Goal: Information Seeking & Learning: Learn about a topic

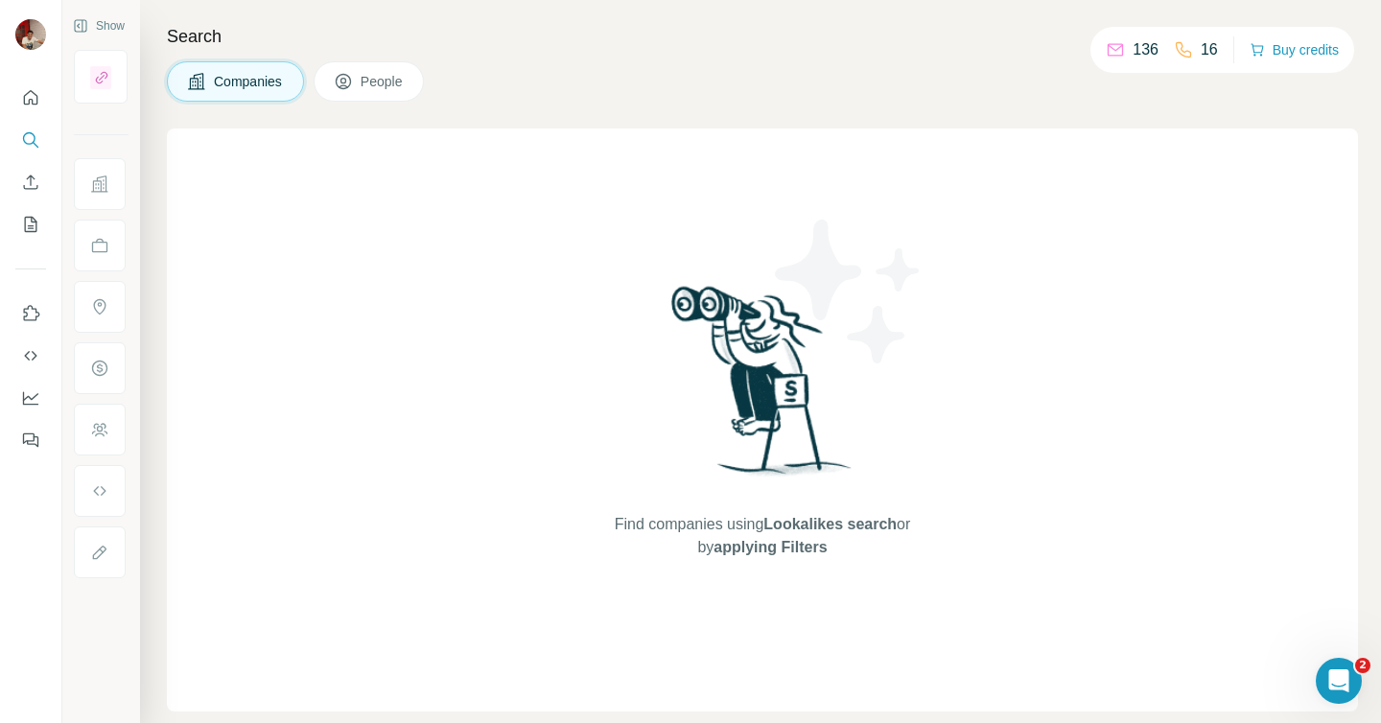
click at [385, 87] on span "People" at bounding box center [383, 81] width 44 height 19
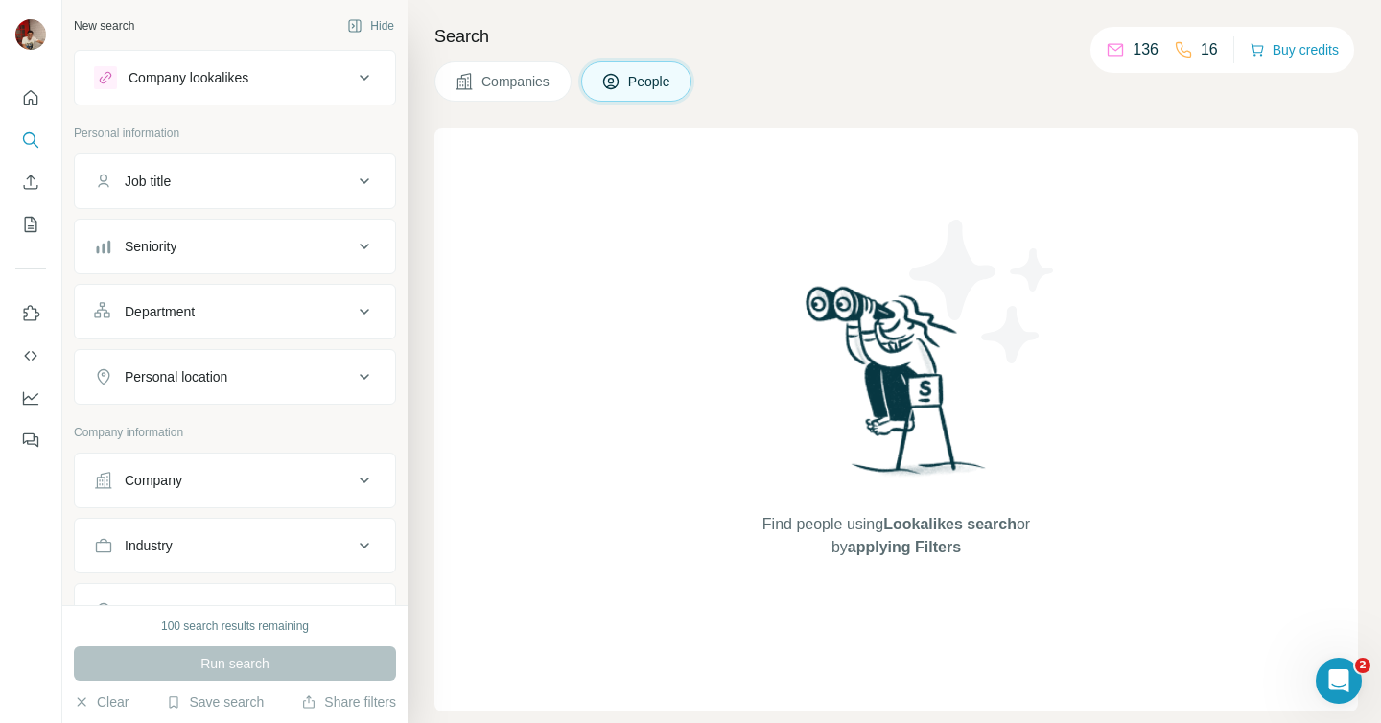
click at [506, 82] on span "Companies" at bounding box center [517, 81] width 70 height 19
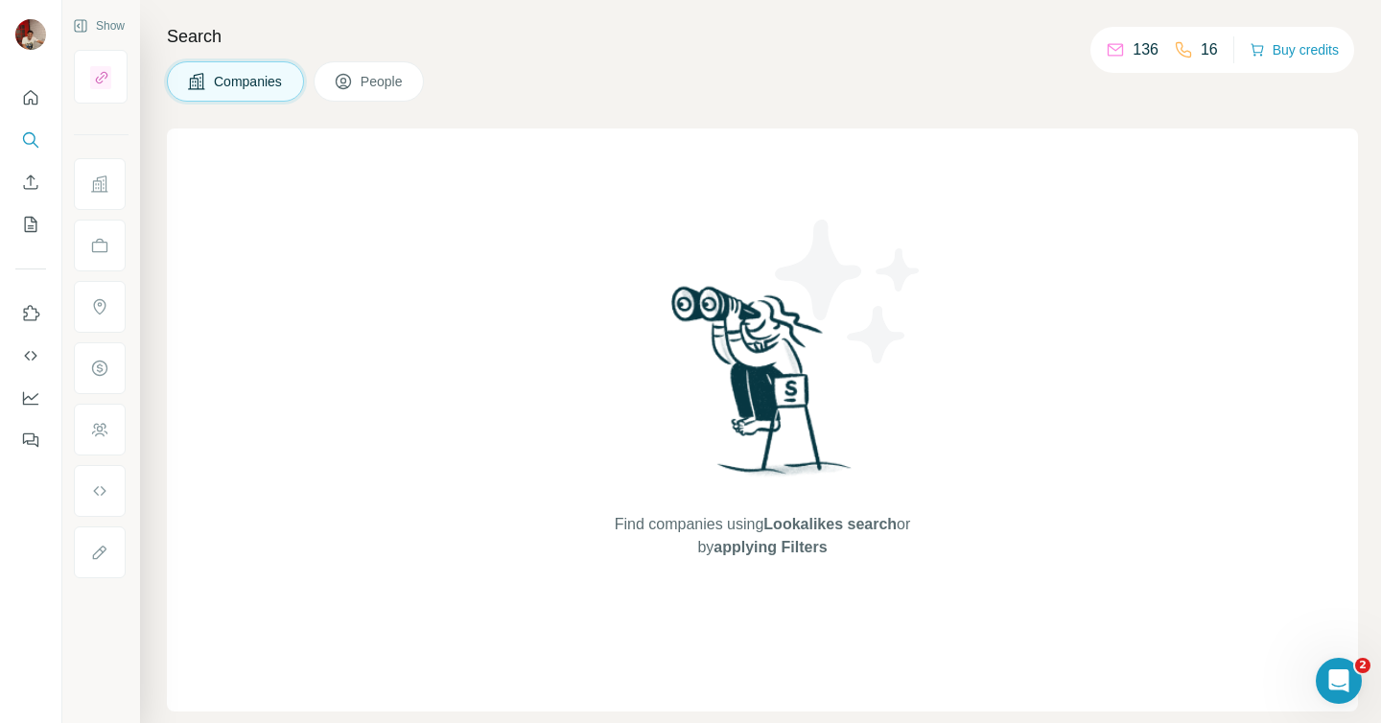
click at [370, 82] on span "People" at bounding box center [383, 81] width 44 height 19
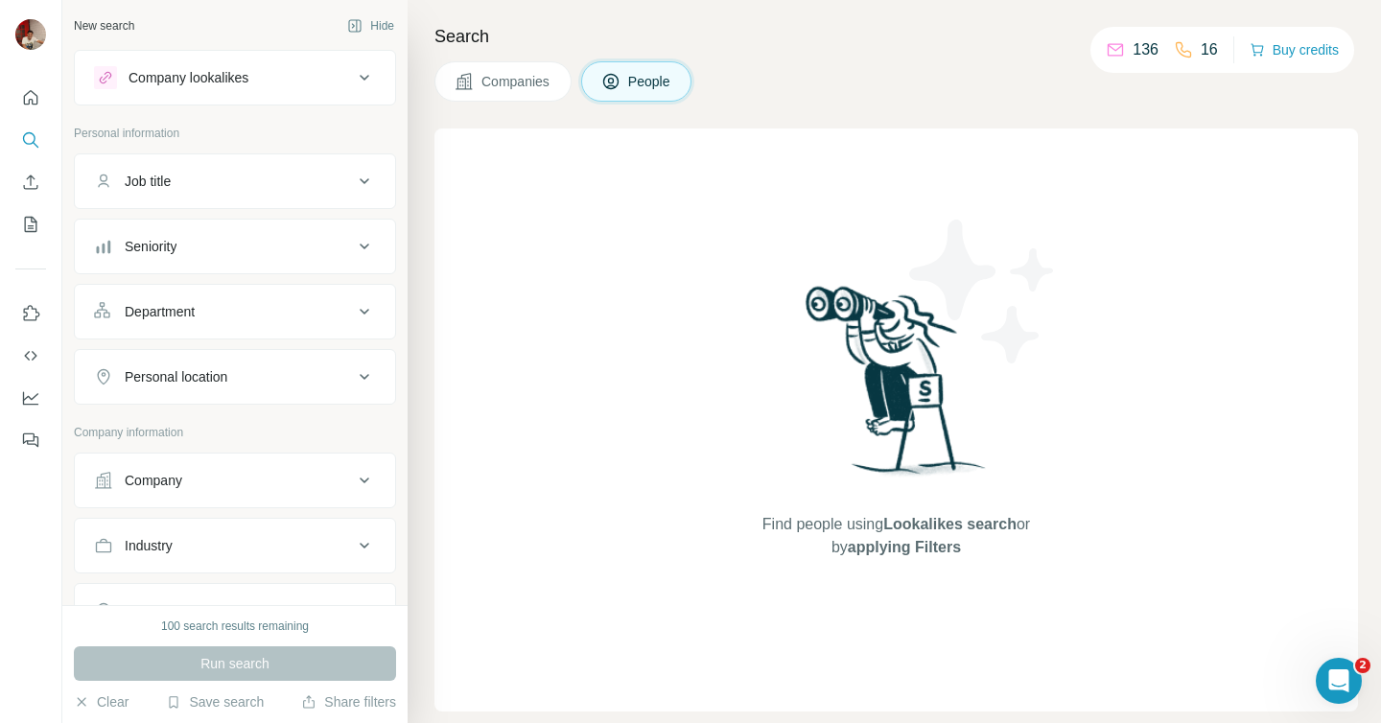
click at [363, 75] on icon at bounding box center [364, 77] width 23 height 23
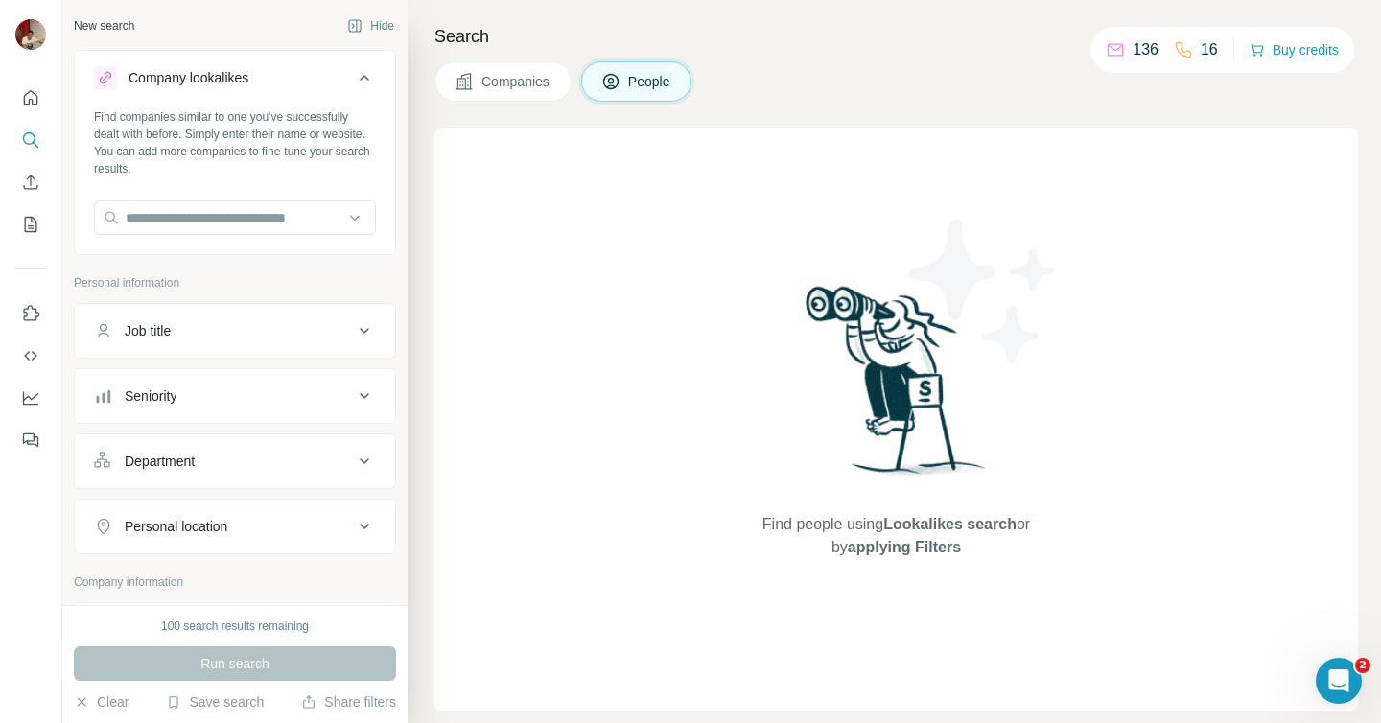
click at [434, 109] on div "Search Companies People Find people using Lookalikes search or by applying Filt…" at bounding box center [895, 361] width 974 height 723
click at [364, 76] on icon at bounding box center [365, 78] width 10 height 6
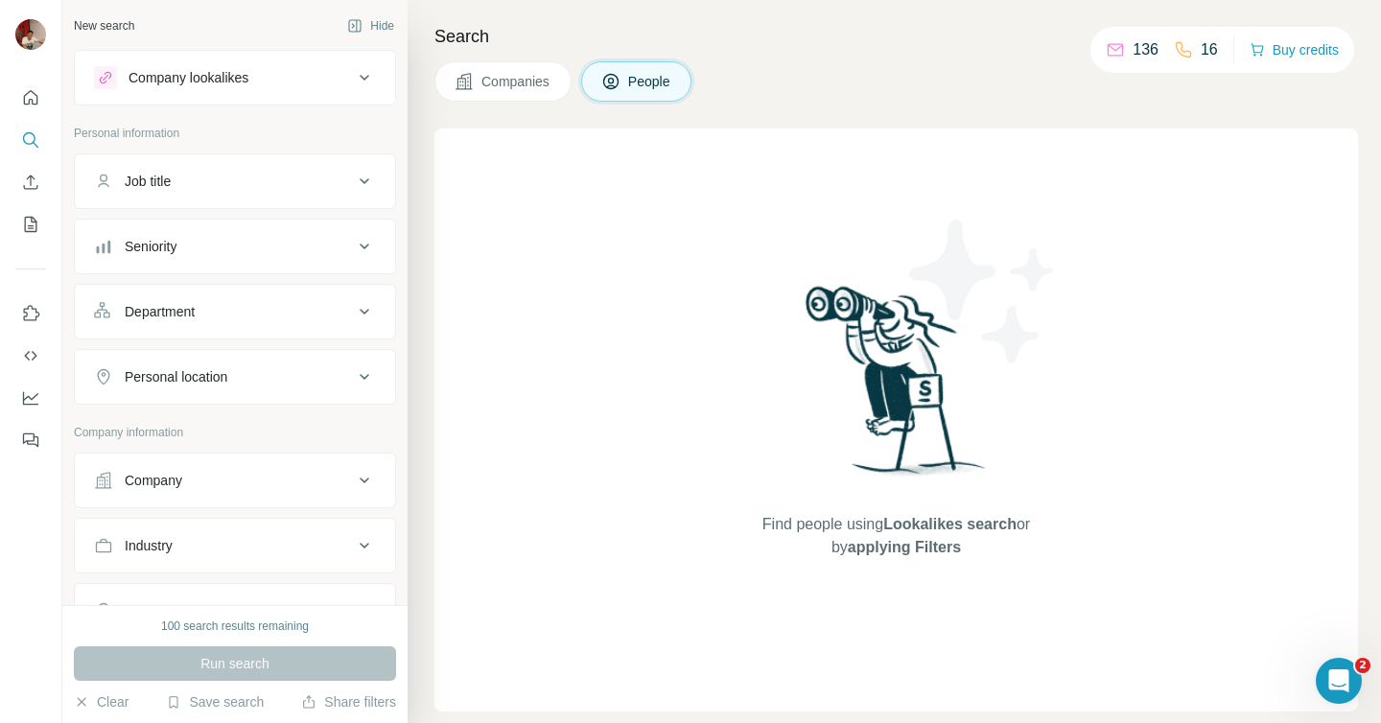
click at [365, 182] on icon at bounding box center [364, 181] width 23 height 23
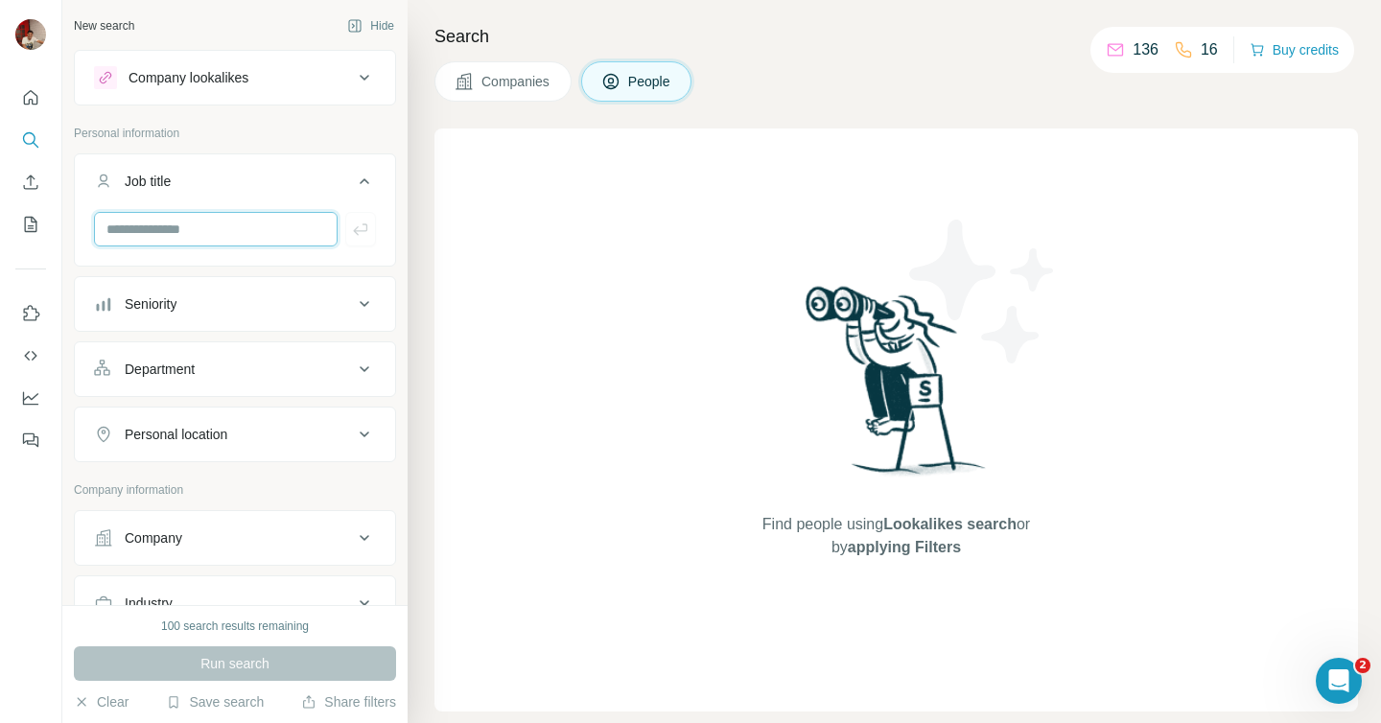
click at [257, 231] on input "text" at bounding box center [216, 229] width 244 height 35
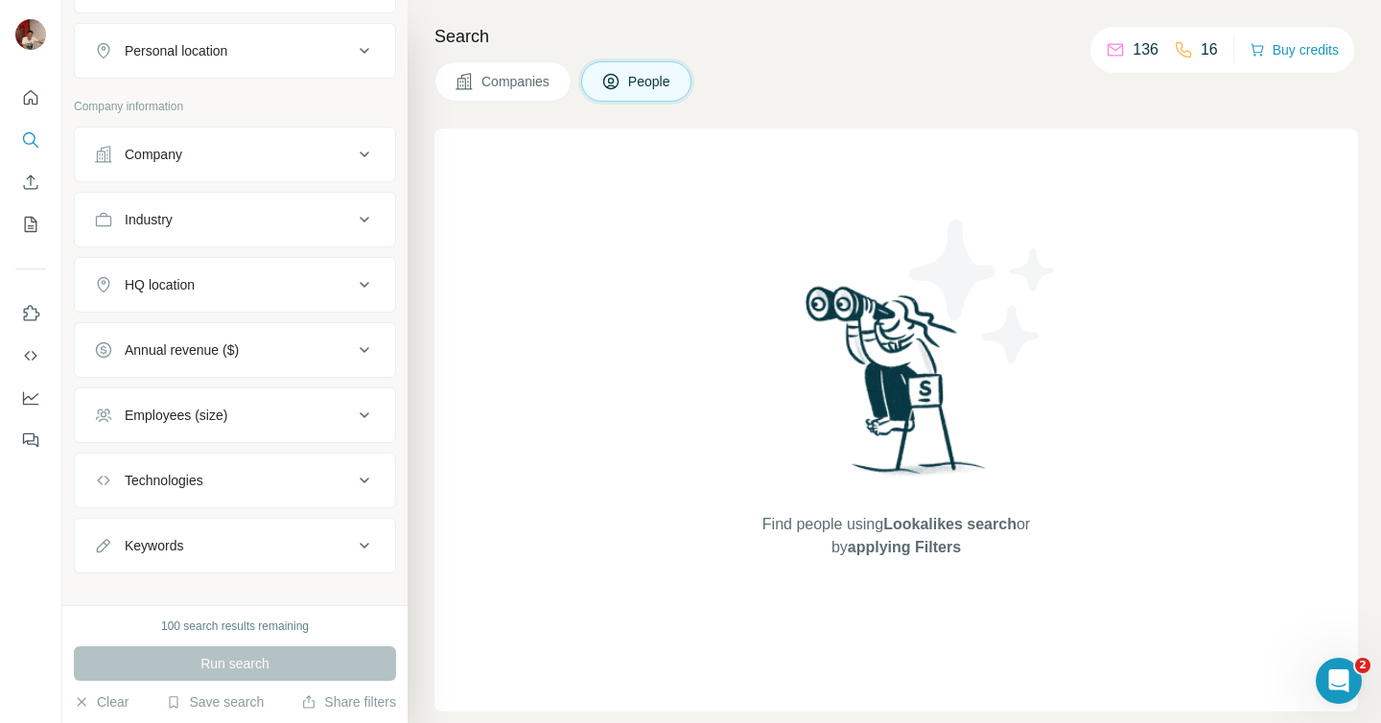
scroll to position [388, 0]
type input "**********"
click at [368, 407] on icon at bounding box center [364, 411] width 23 height 23
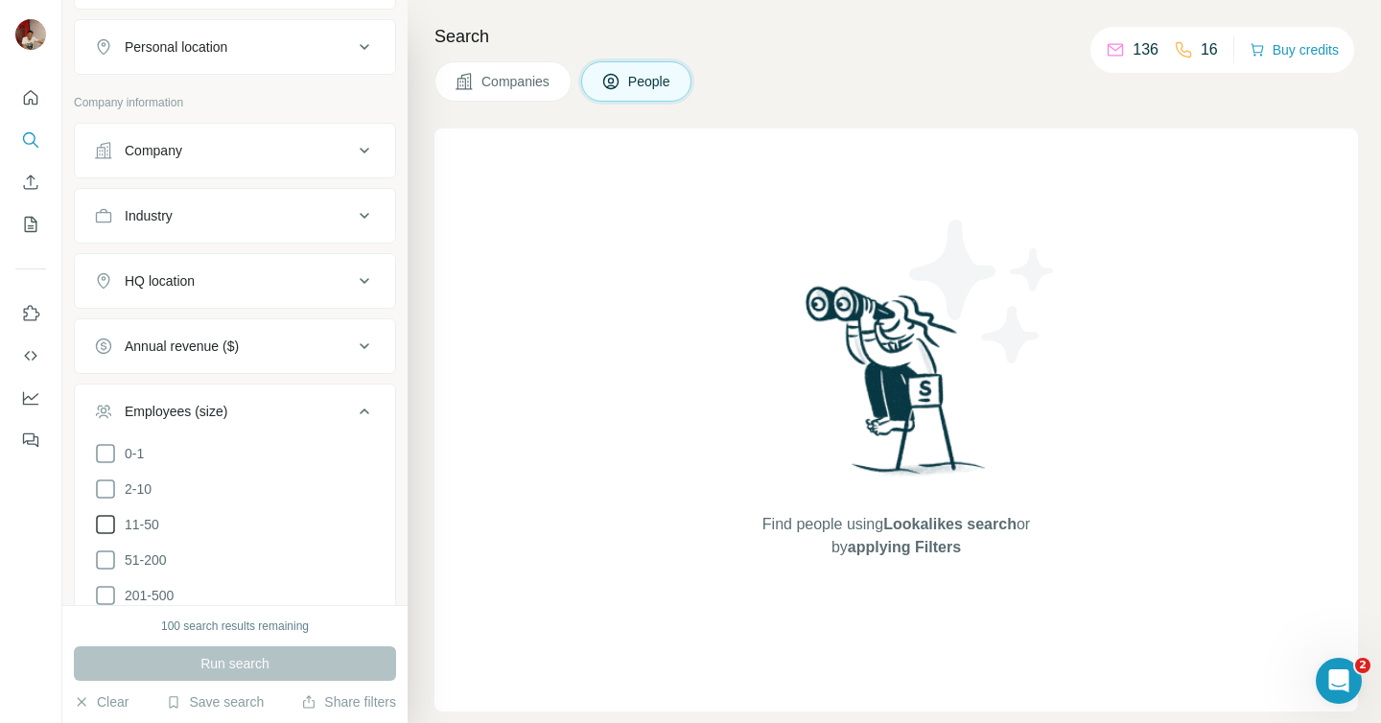
click at [107, 524] on icon at bounding box center [105, 524] width 23 height 23
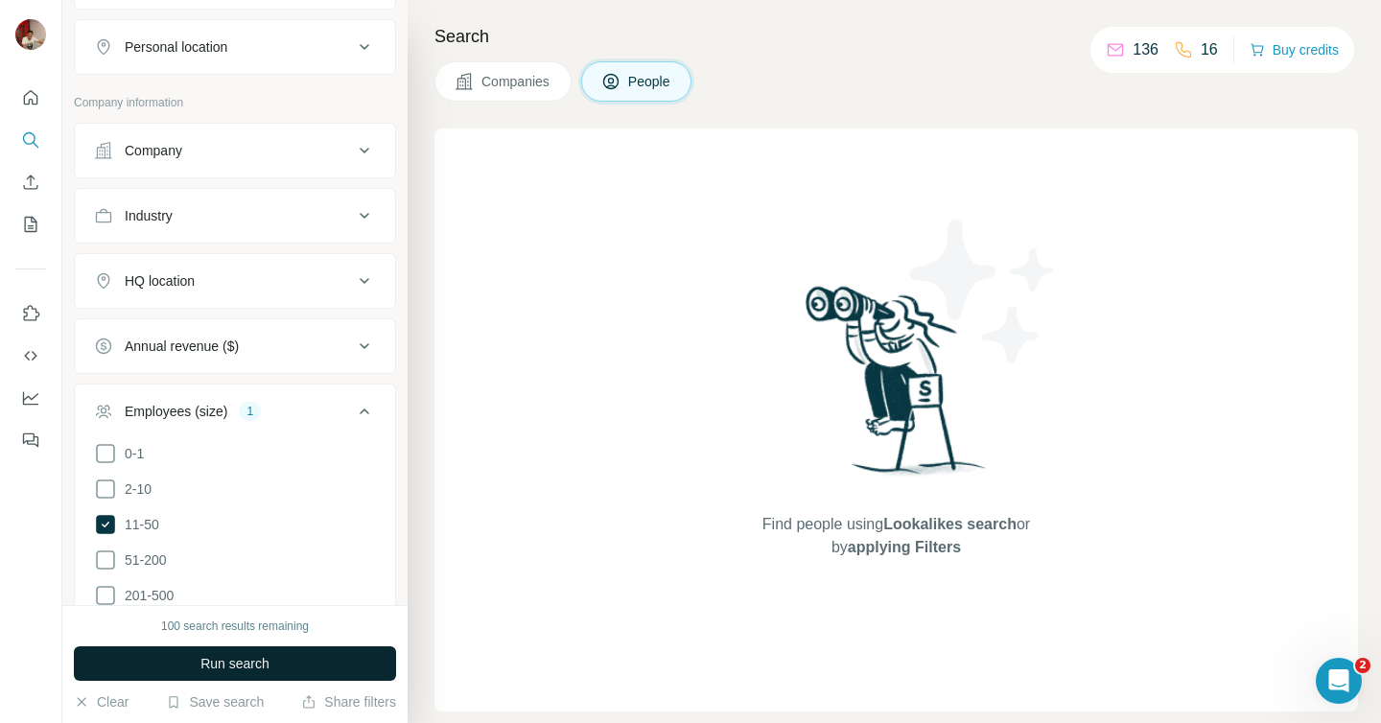
click at [191, 656] on button "Run search" at bounding box center [235, 664] width 322 height 35
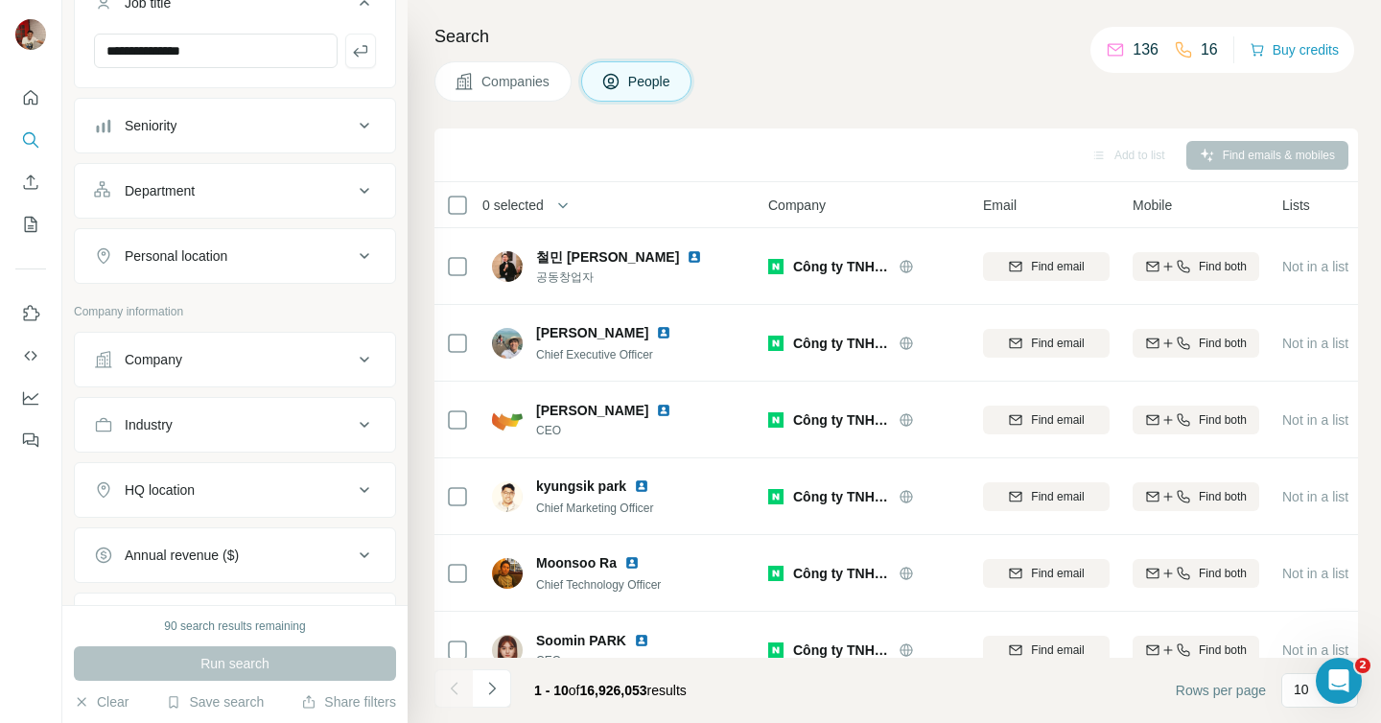
scroll to position [176, 0]
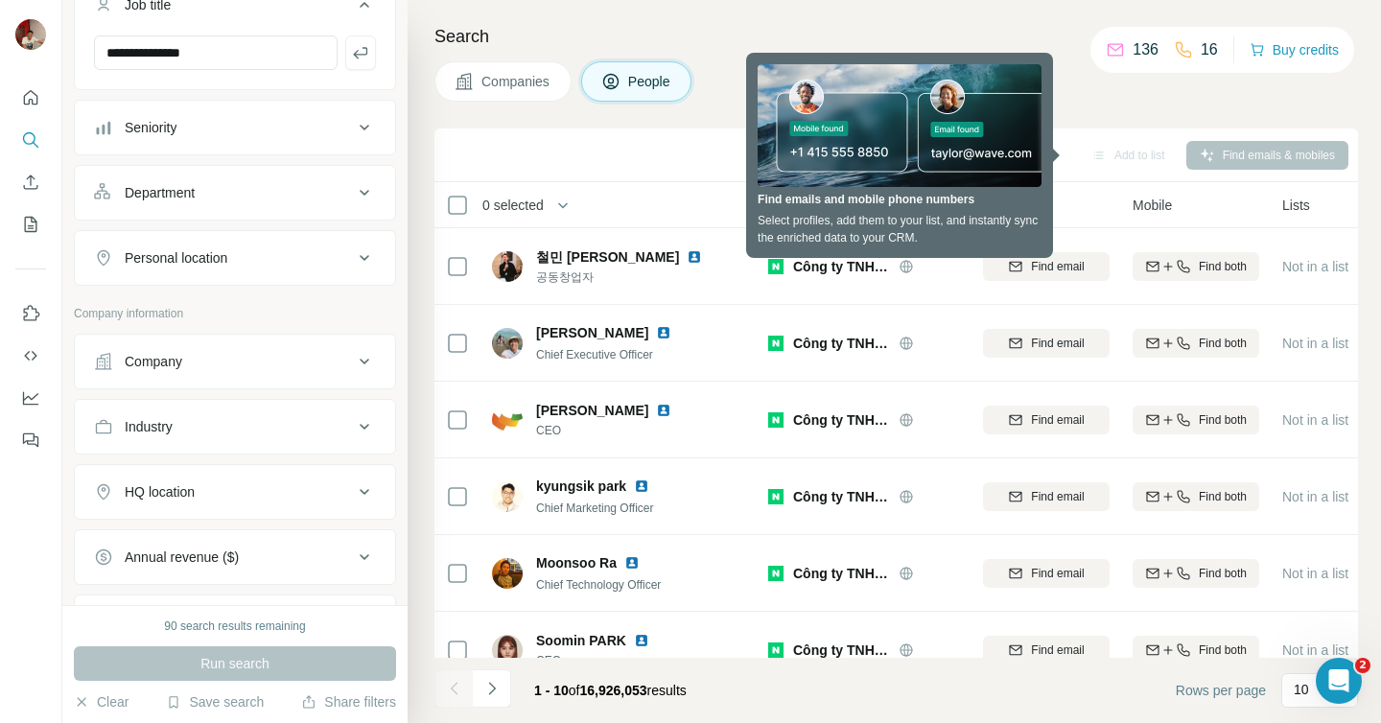
click at [365, 498] on icon at bounding box center [364, 492] width 23 height 23
click at [282, 544] on input "text" at bounding box center [235, 540] width 282 height 35
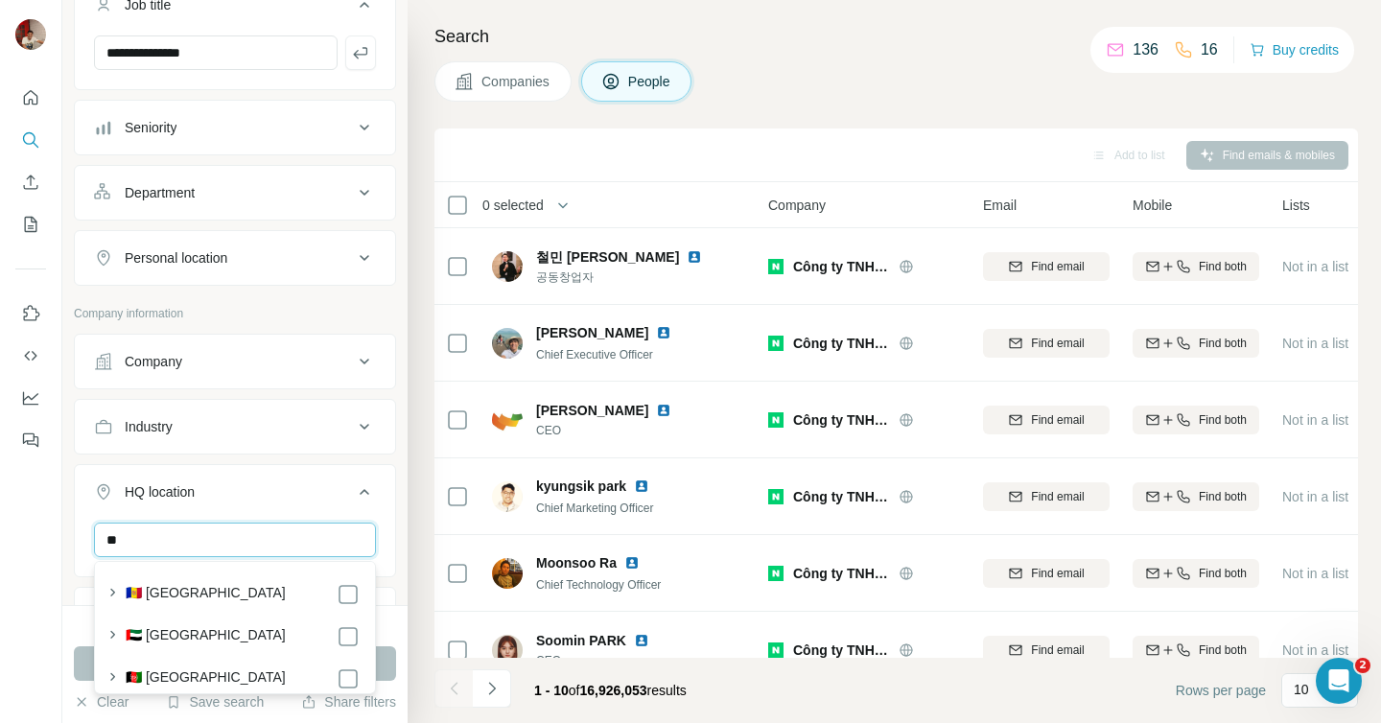
type input "*"
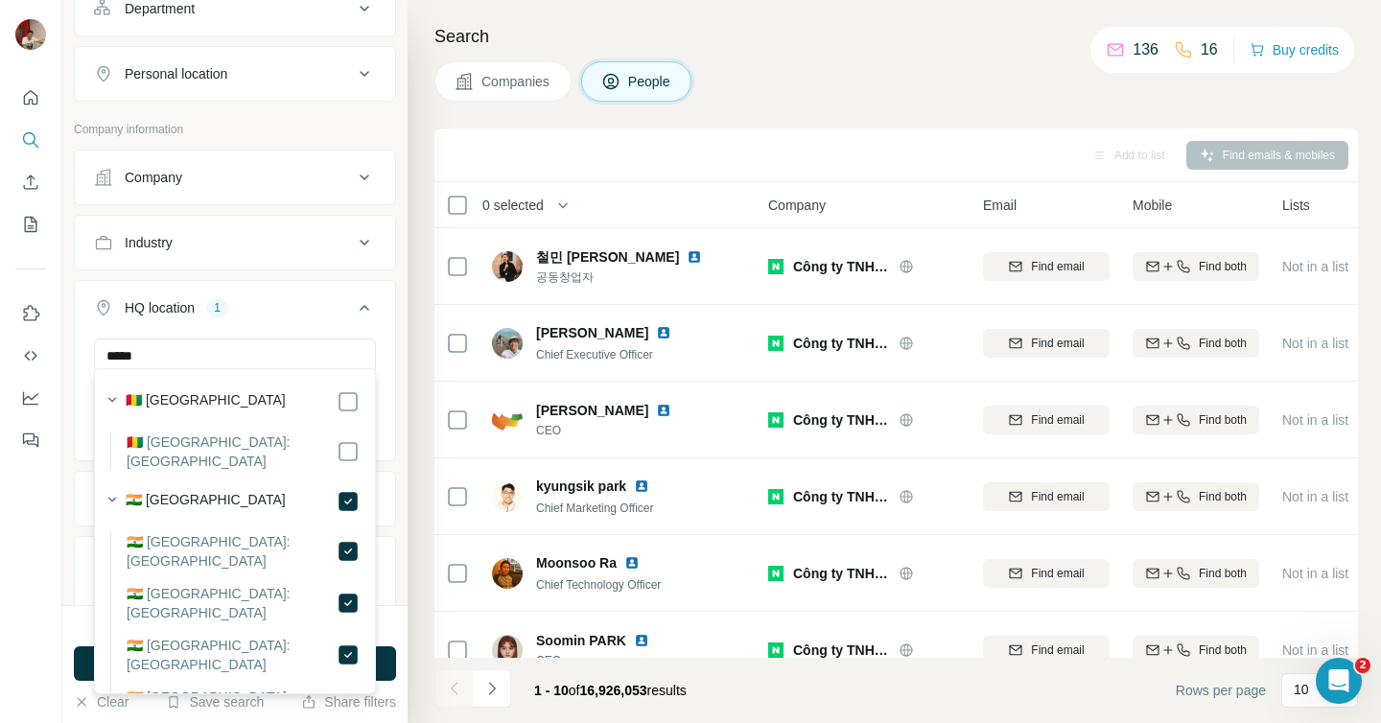
scroll to position [373, 0]
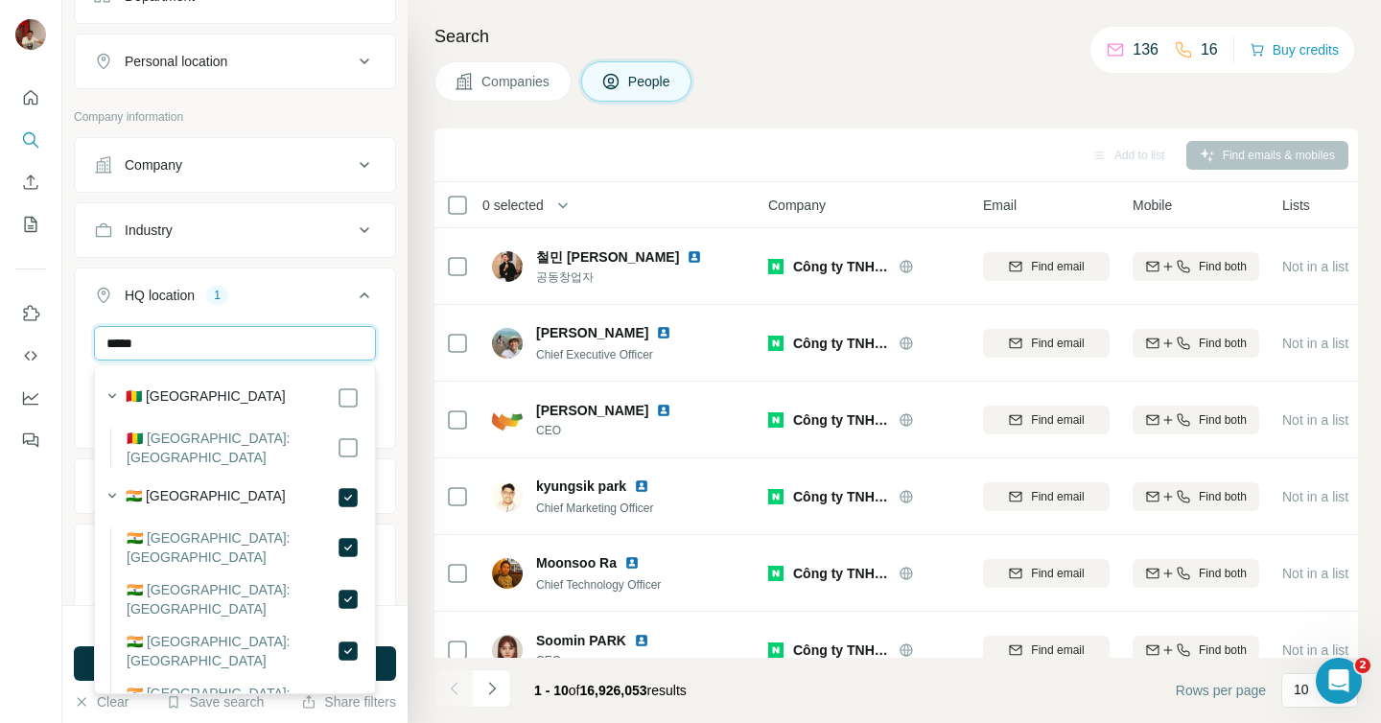
click at [242, 341] on input "*****" at bounding box center [235, 343] width 282 height 35
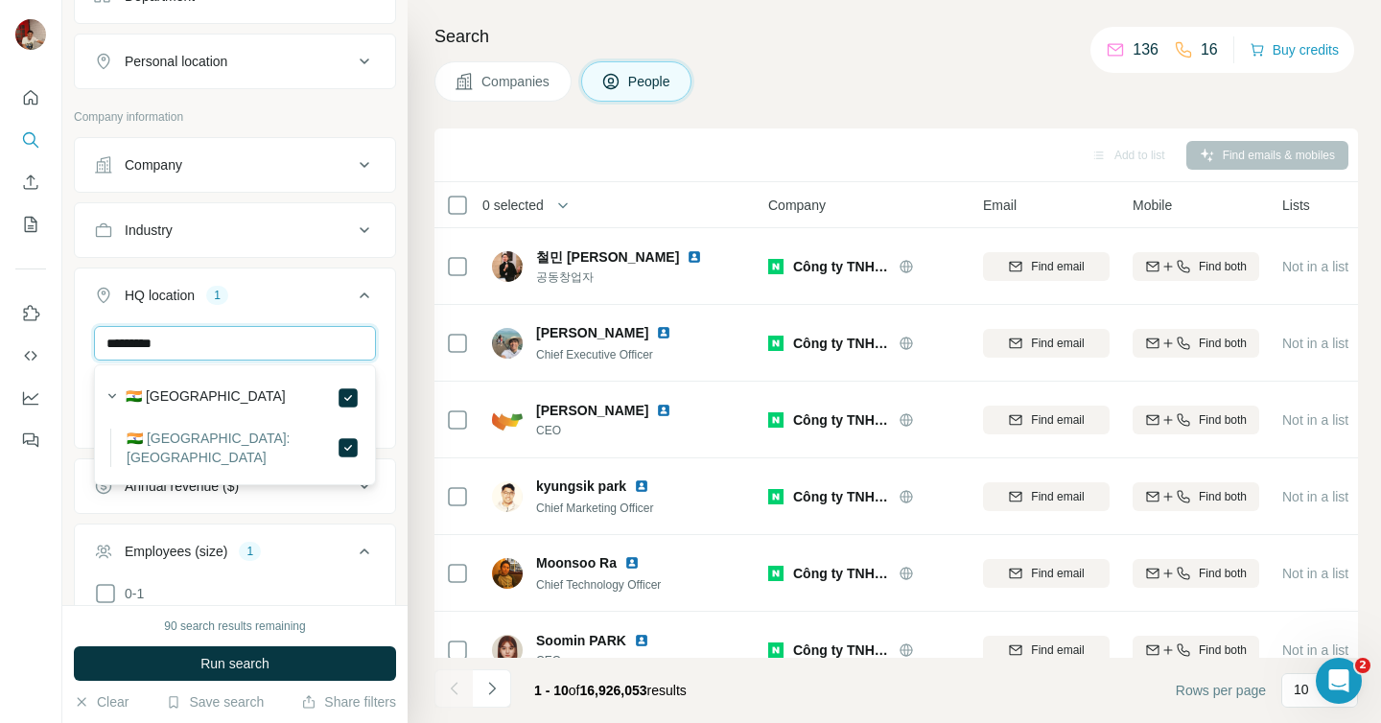
type input "*********"
click at [223, 440] on label "🇮🇳 [GEOGRAPHIC_DATA]: [GEOGRAPHIC_DATA]" at bounding box center [232, 448] width 210 height 38
click at [401, 263] on div "**********" at bounding box center [234, 302] width 345 height 605
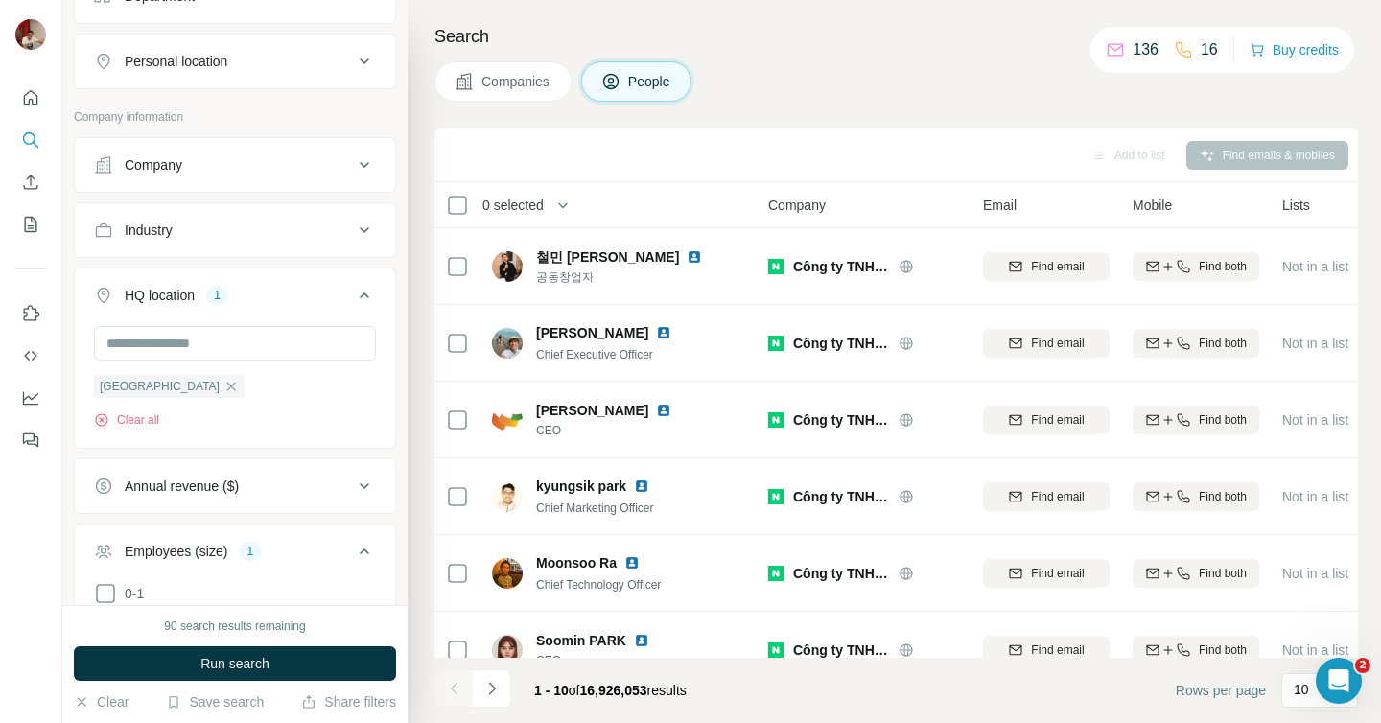
click at [370, 62] on icon at bounding box center [364, 61] width 23 height 23
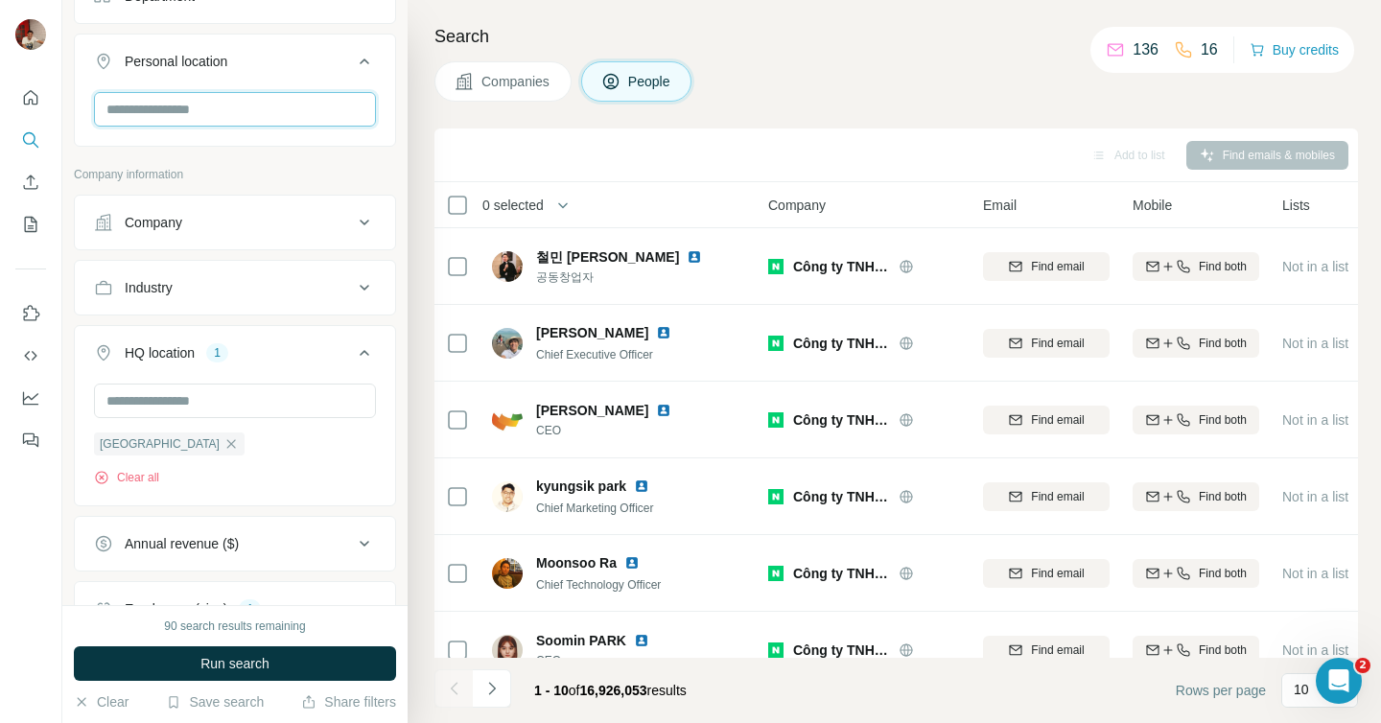
click at [283, 107] on input "text" at bounding box center [235, 109] width 282 height 35
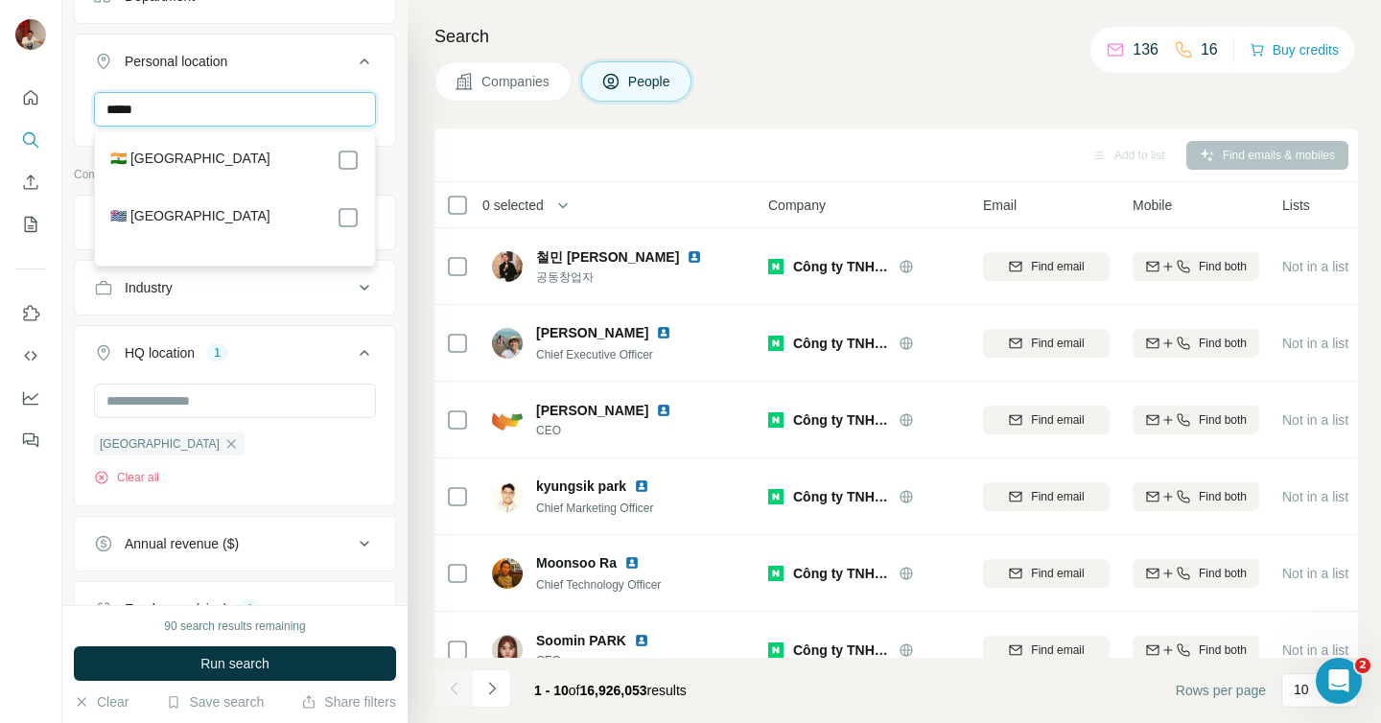
type input "*****"
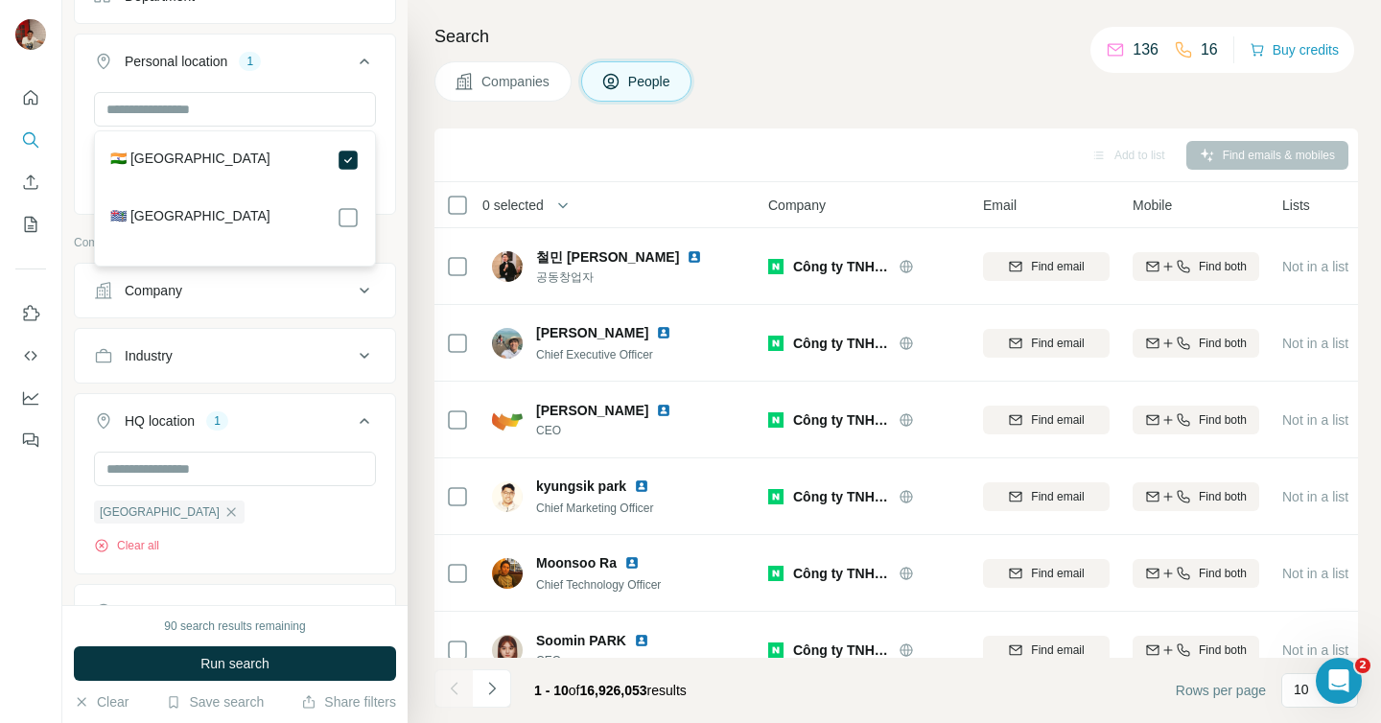
click at [420, 130] on div "Search Companies People Add to list Find emails & mobiles 0 selected People Com…" at bounding box center [895, 361] width 974 height 723
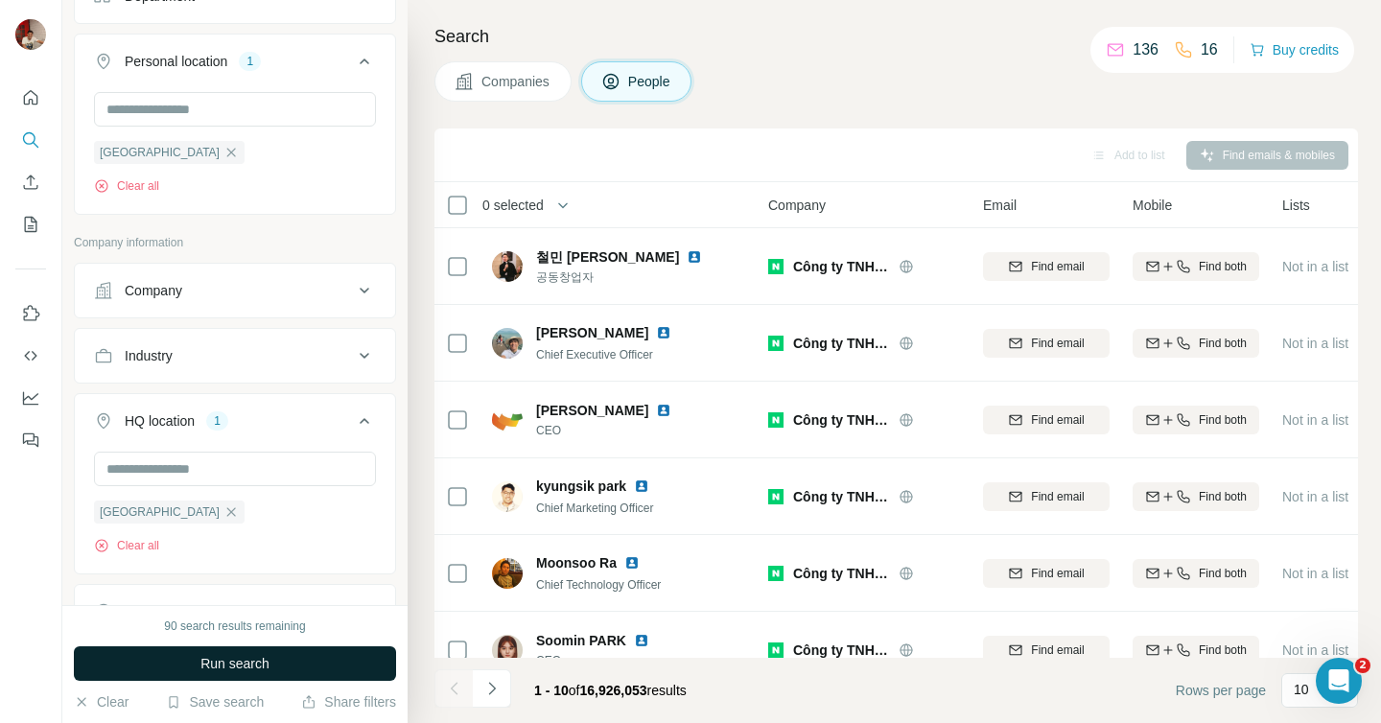
click at [237, 669] on span "Run search" at bounding box center [234, 663] width 69 height 19
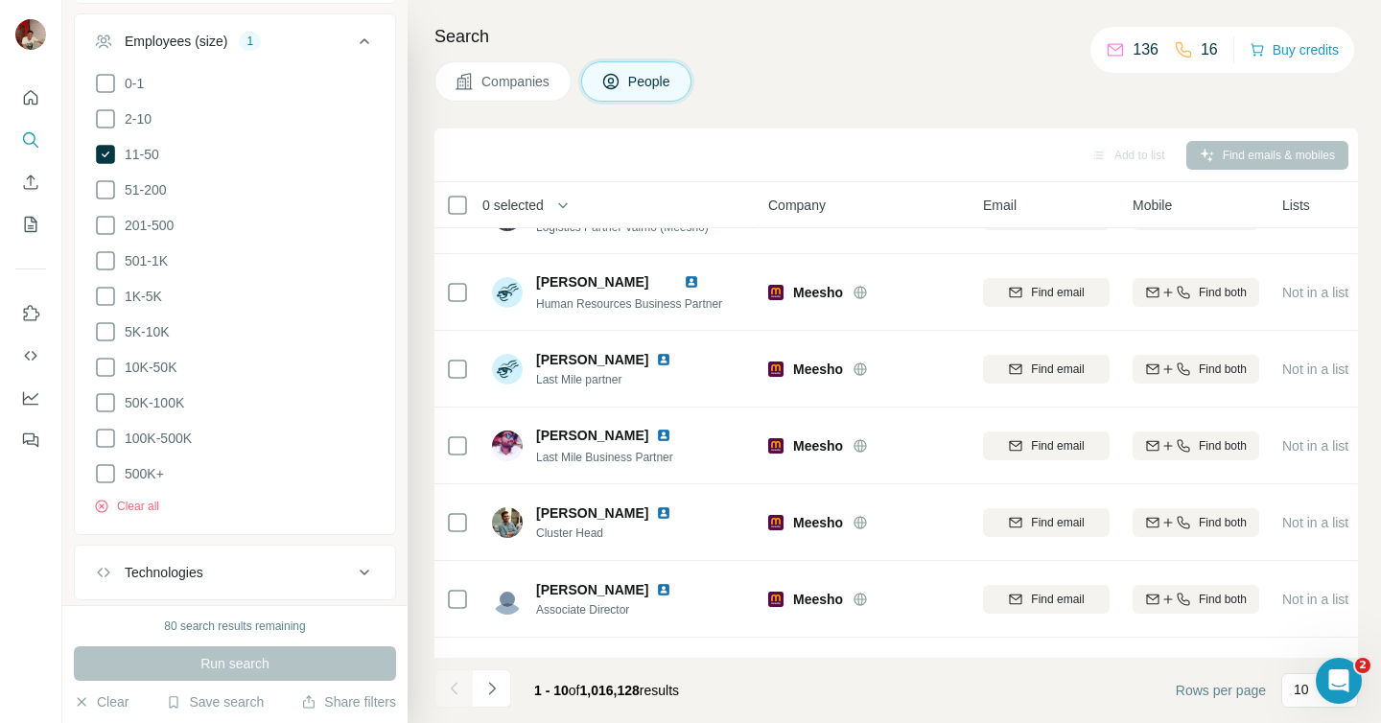
scroll to position [1118, 0]
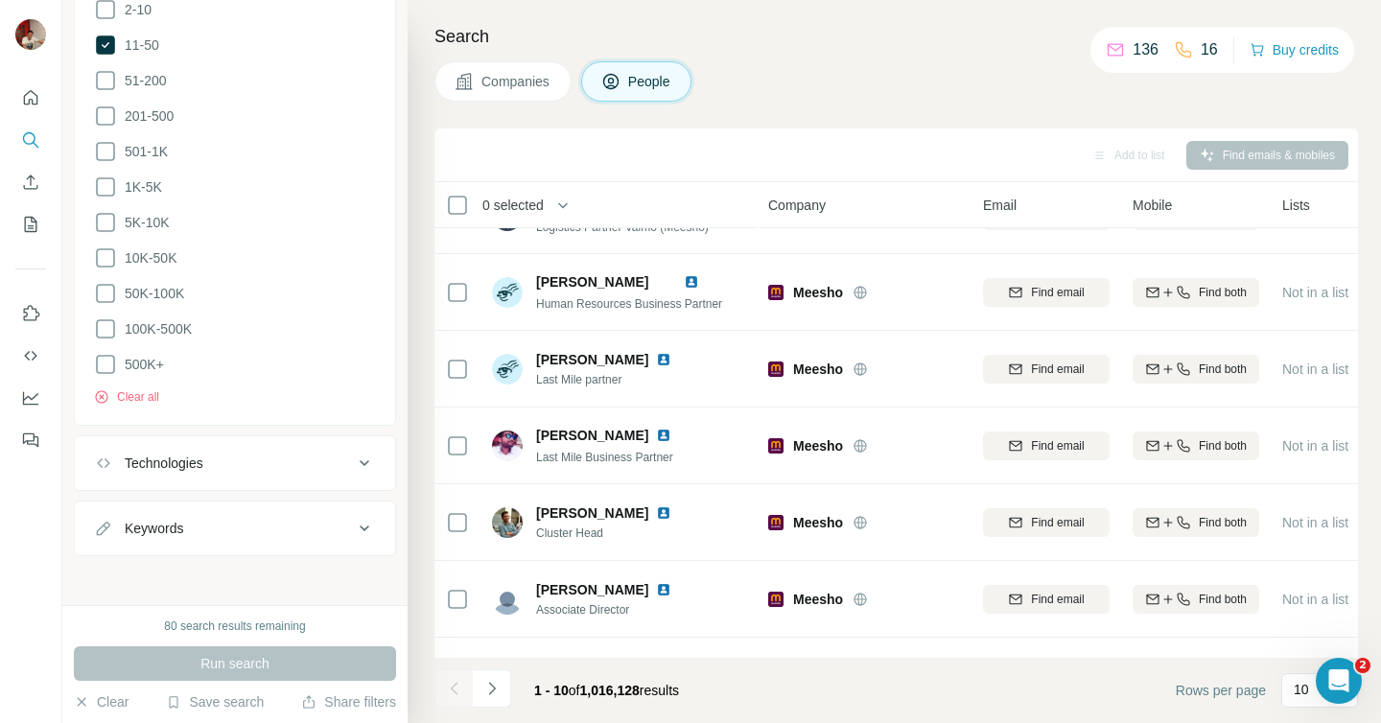
click at [364, 528] on icon at bounding box center [364, 528] width 23 height 23
click at [201, 573] on input "text" at bounding box center [216, 576] width 244 height 35
type input "**********"
click at [232, 653] on div "Run search" at bounding box center [235, 664] width 322 height 35
click at [352, 579] on icon "button" at bounding box center [360, 576] width 19 height 19
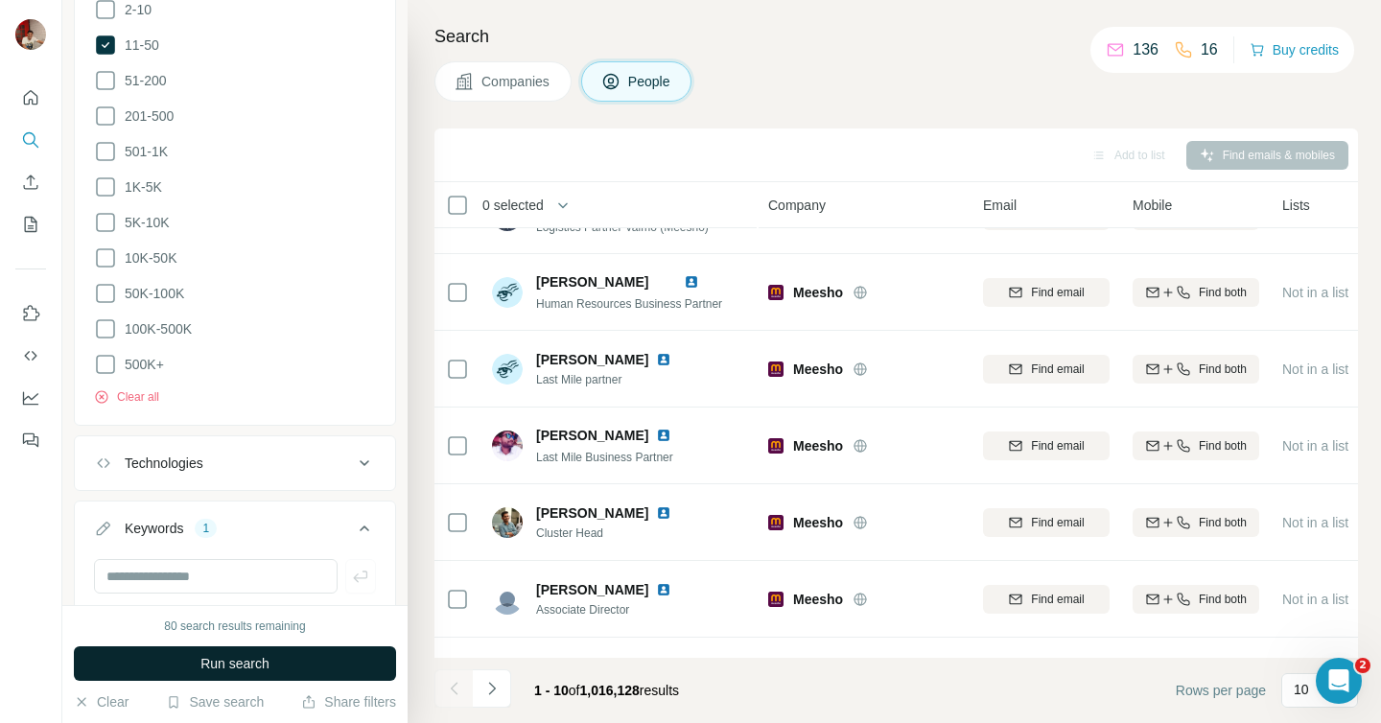
click at [263, 649] on button "Run search" at bounding box center [235, 664] width 322 height 35
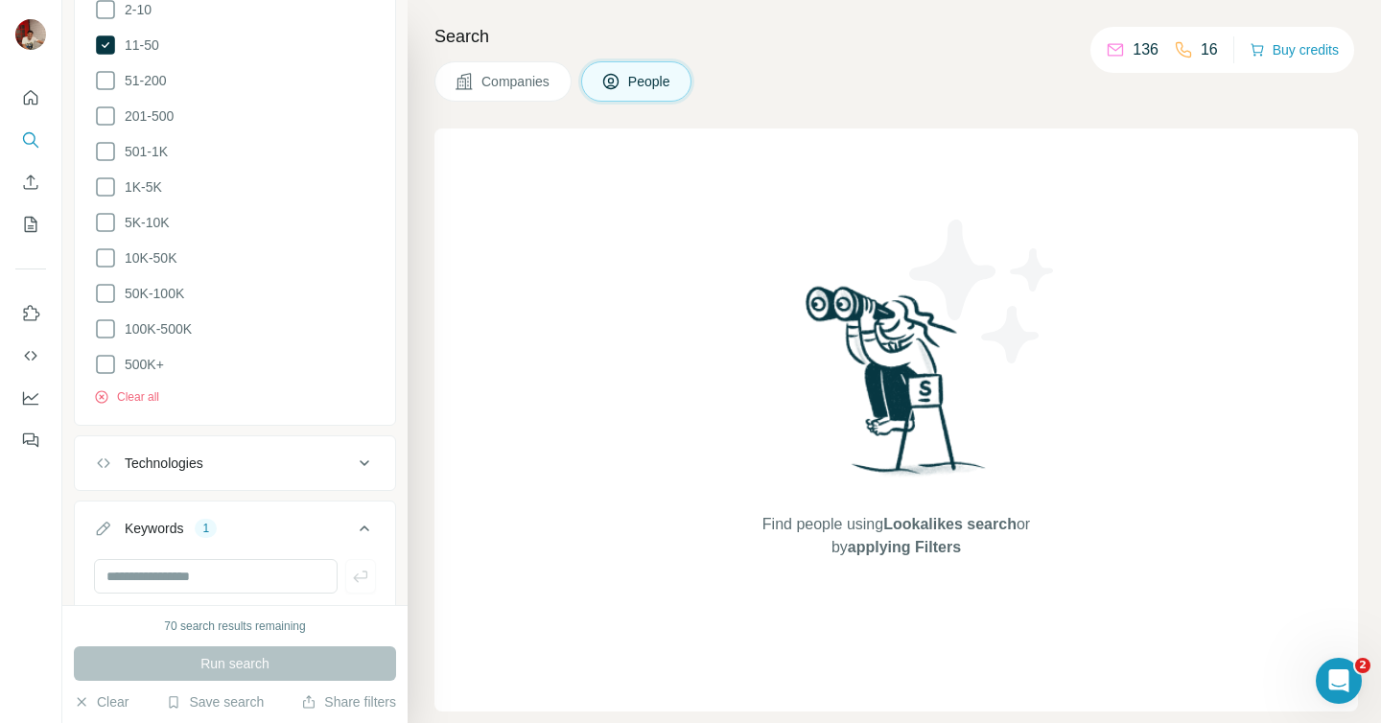
click at [360, 526] on icon at bounding box center [364, 528] width 23 height 23
click at [209, 524] on div "1" at bounding box center [206, 528] width 22 height 17
click at [154, 526] on div "Keywords" at bounding box center [154, 528] width 59 height 19
click at [105, 523] on icon at bounding box center [103, 528] width 19 height 19
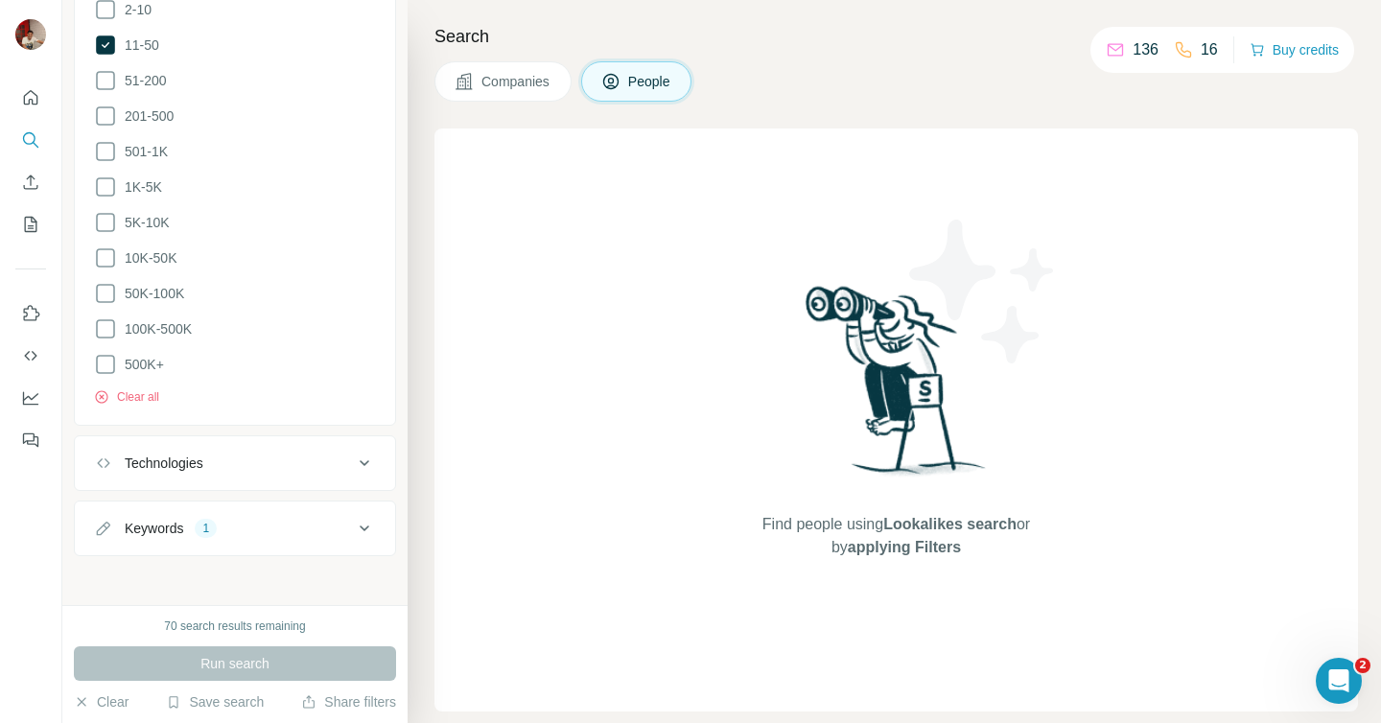
click at [105, 523] on icon at bounding box center [103, 528] width 19 height 19
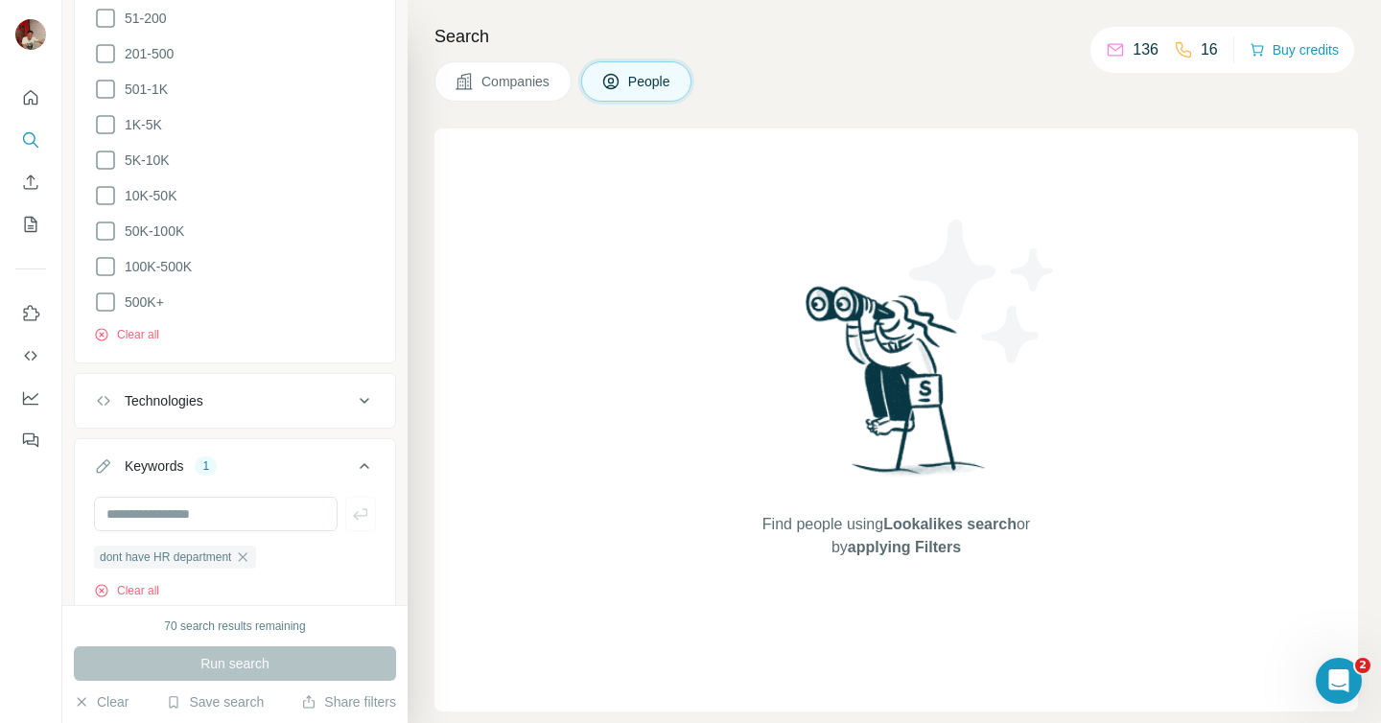
scroll to position [1244, 0]
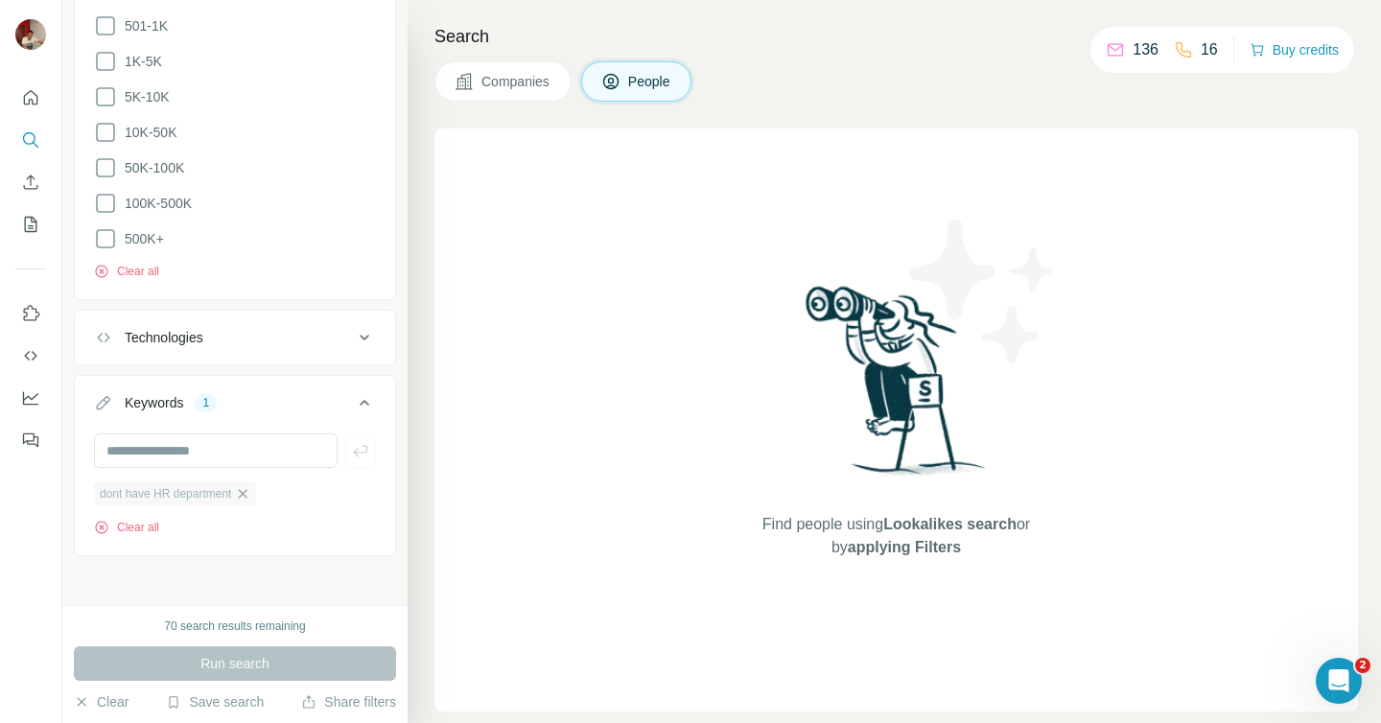
click at [247, 489] on icon "button" at bounding box center [243, 493] width 9 height 9
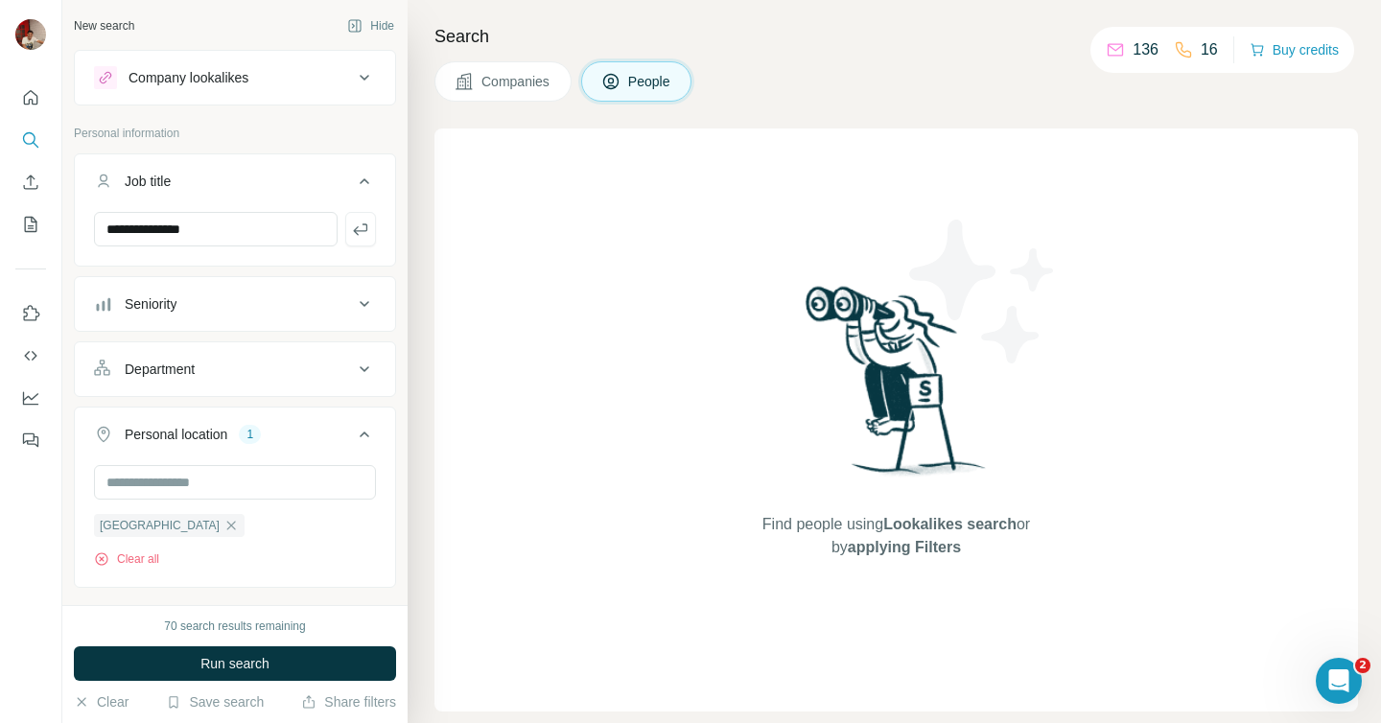
click at [365, 297] on icon at bounding box center [364, 304] width 23 height 23
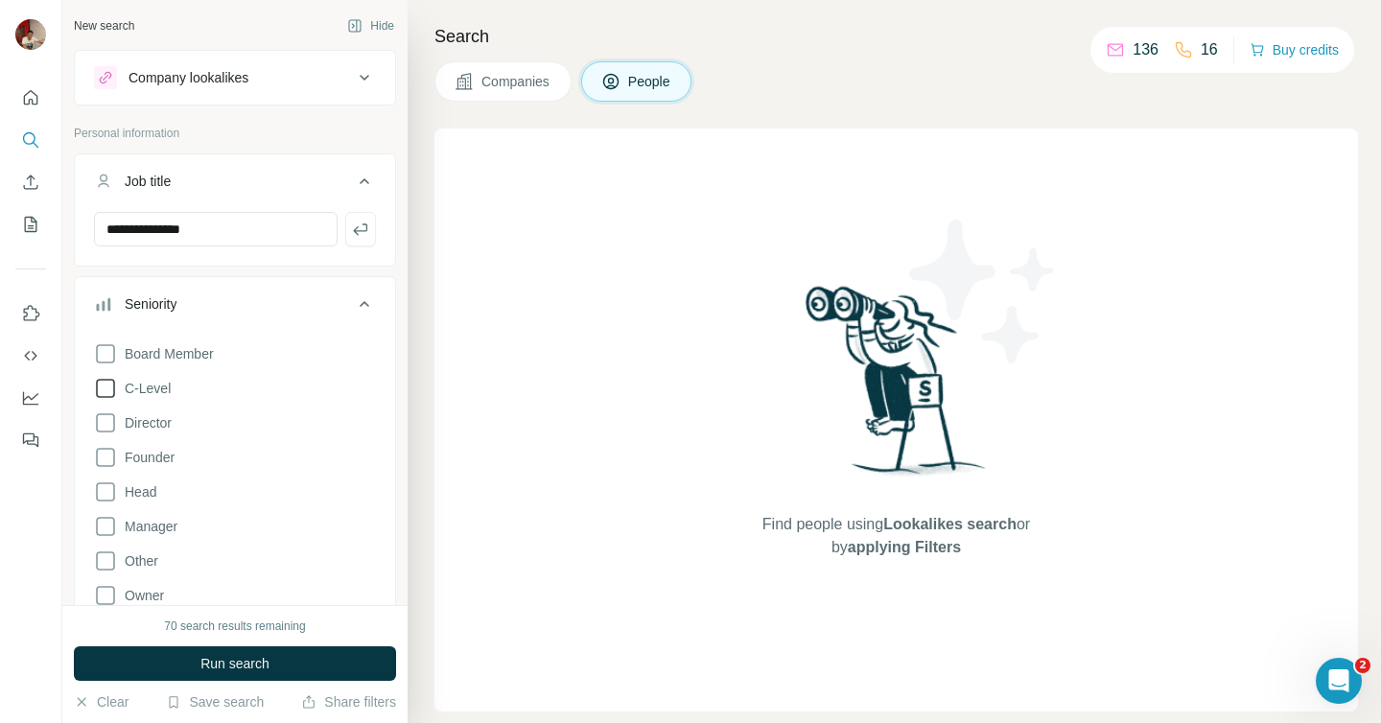
click at [103, 389] on icon at bounding box center [105, 388] width 23 height 23
click at [103, 419] on icon at bounding box center [105, 422] width 23 height 23
click at [102, 455] on icon at bounding box center [105, 457] width 23 height 23
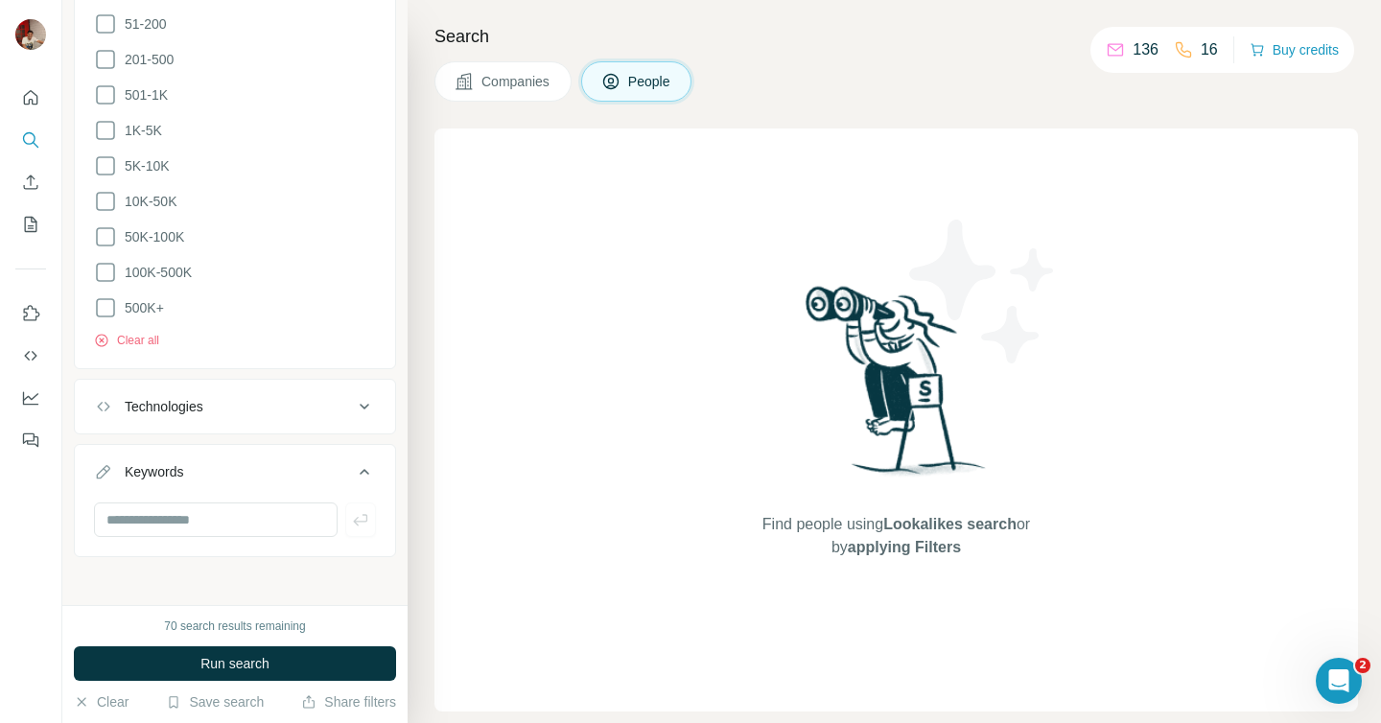
scroll to position [1569, 0]
click at [368, 394] on icon at bounding box center [364, 405] width 23 height 23
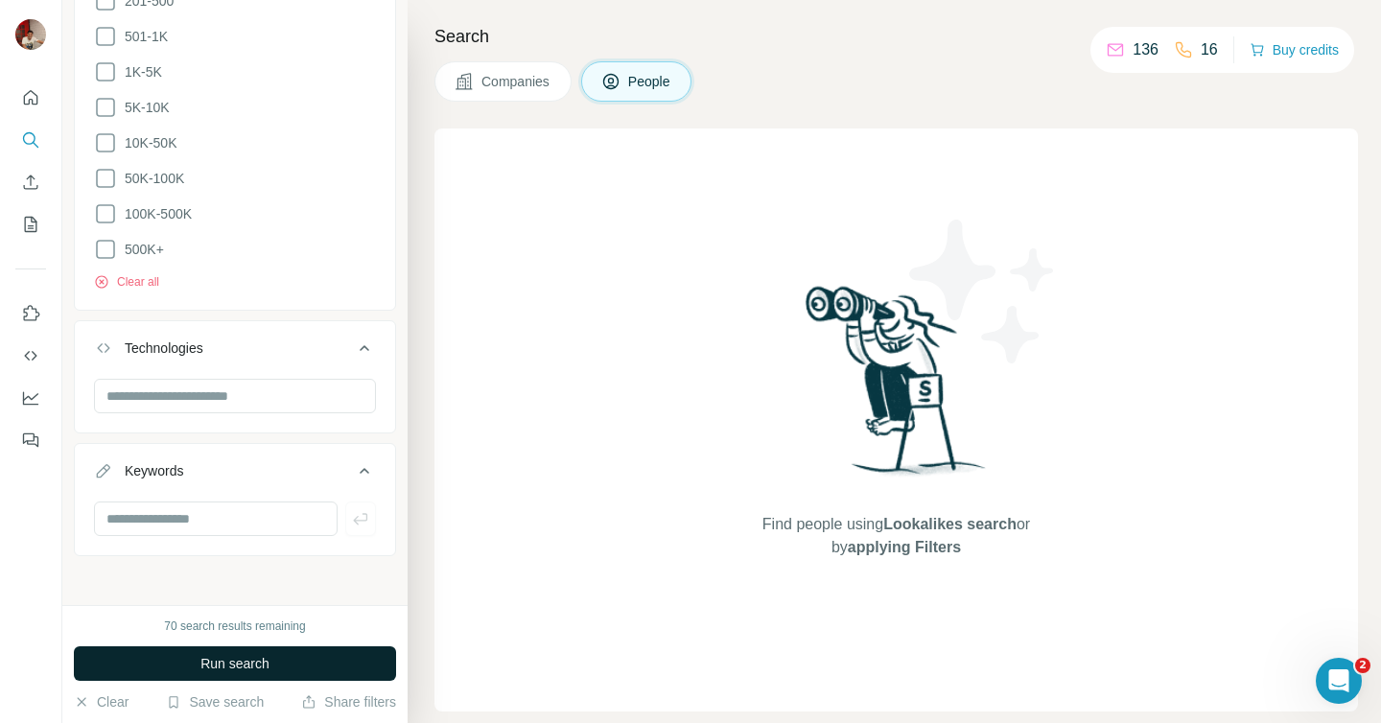
click at [247, 673] on button "Run search" at bounding box center [235, 664] width 322 height 35
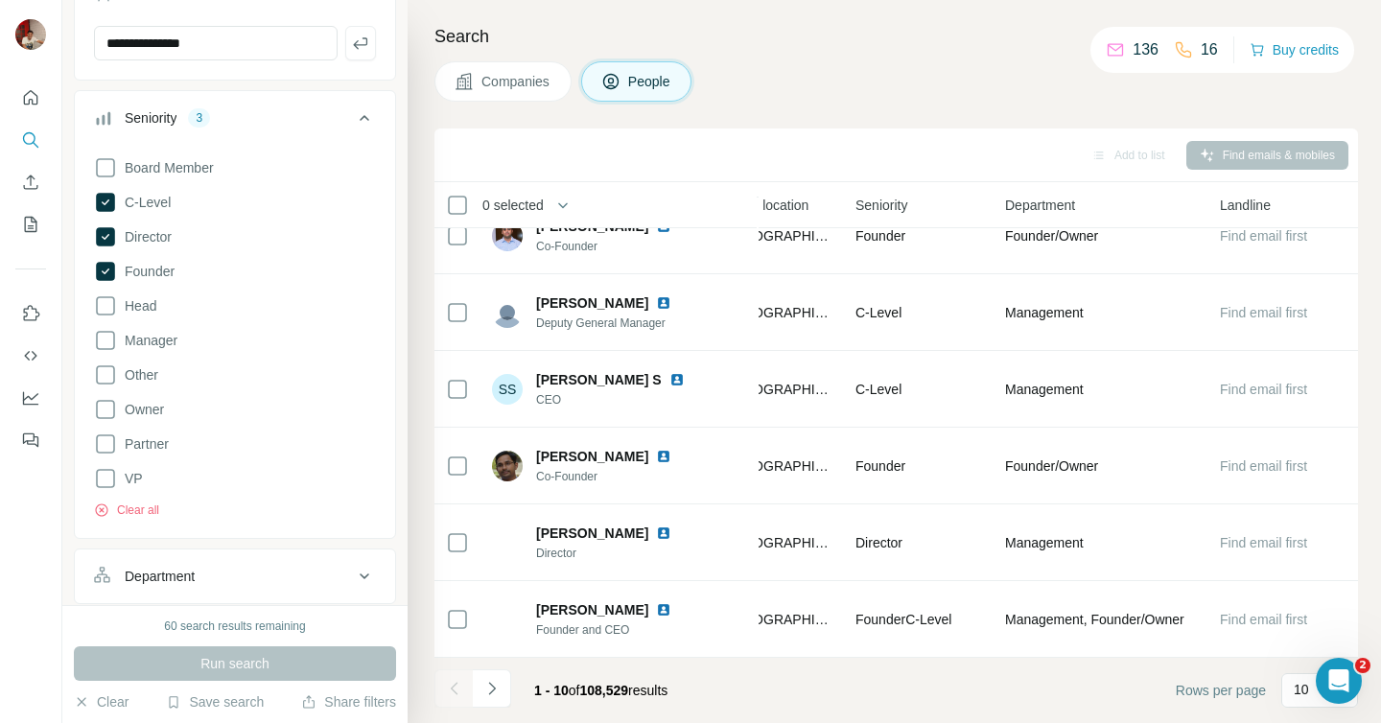
scroll to position [0, 0]
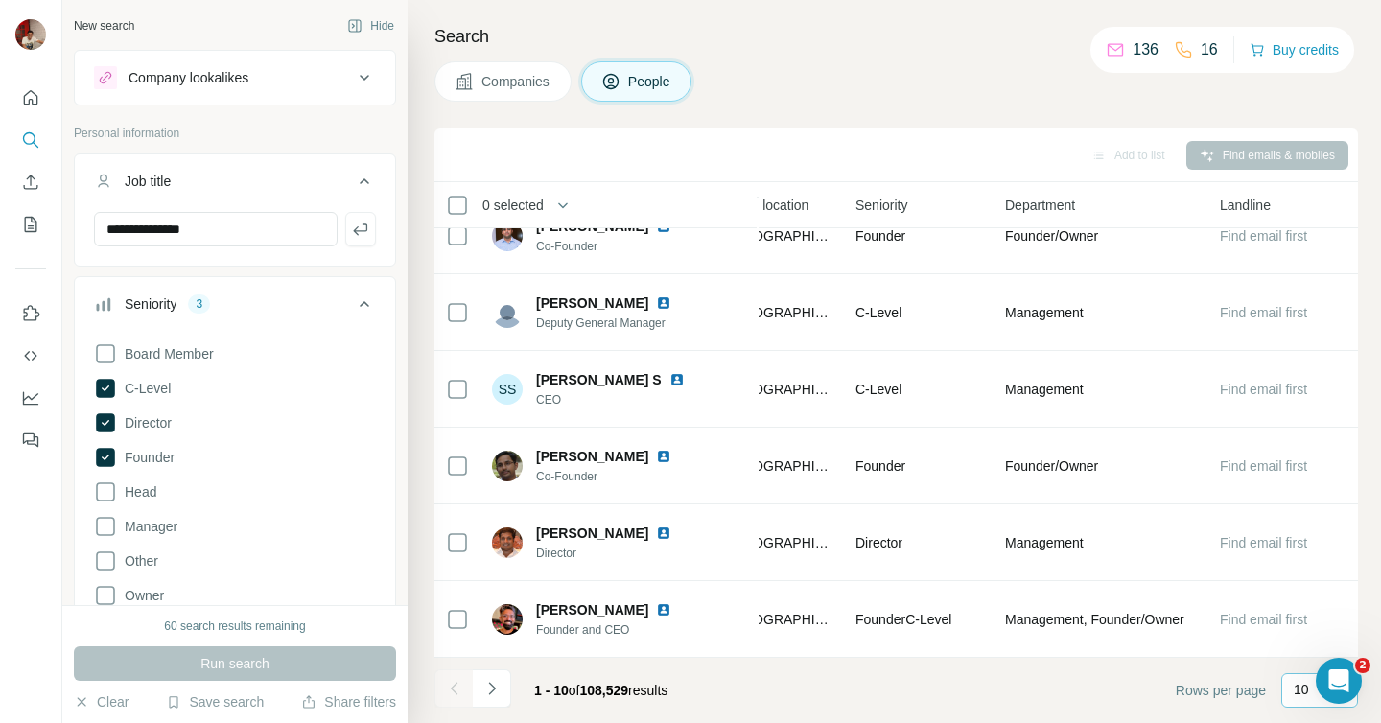
click at [1305, 691] on p "10" at bounding box center [1301, 689] width 15 height 19
click at [1311, 606] on p "20" at bounding box center [1305, 612] width 15 height 19
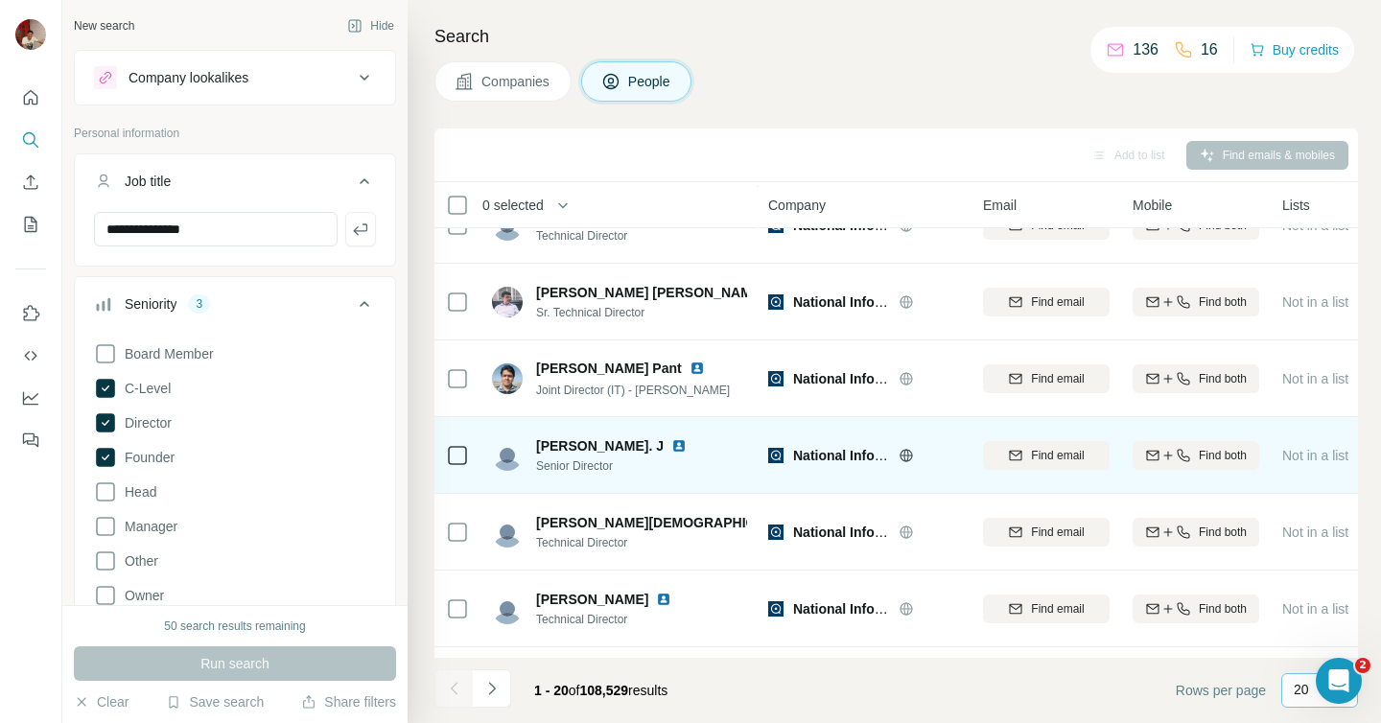
scroll to position [1105, 0]
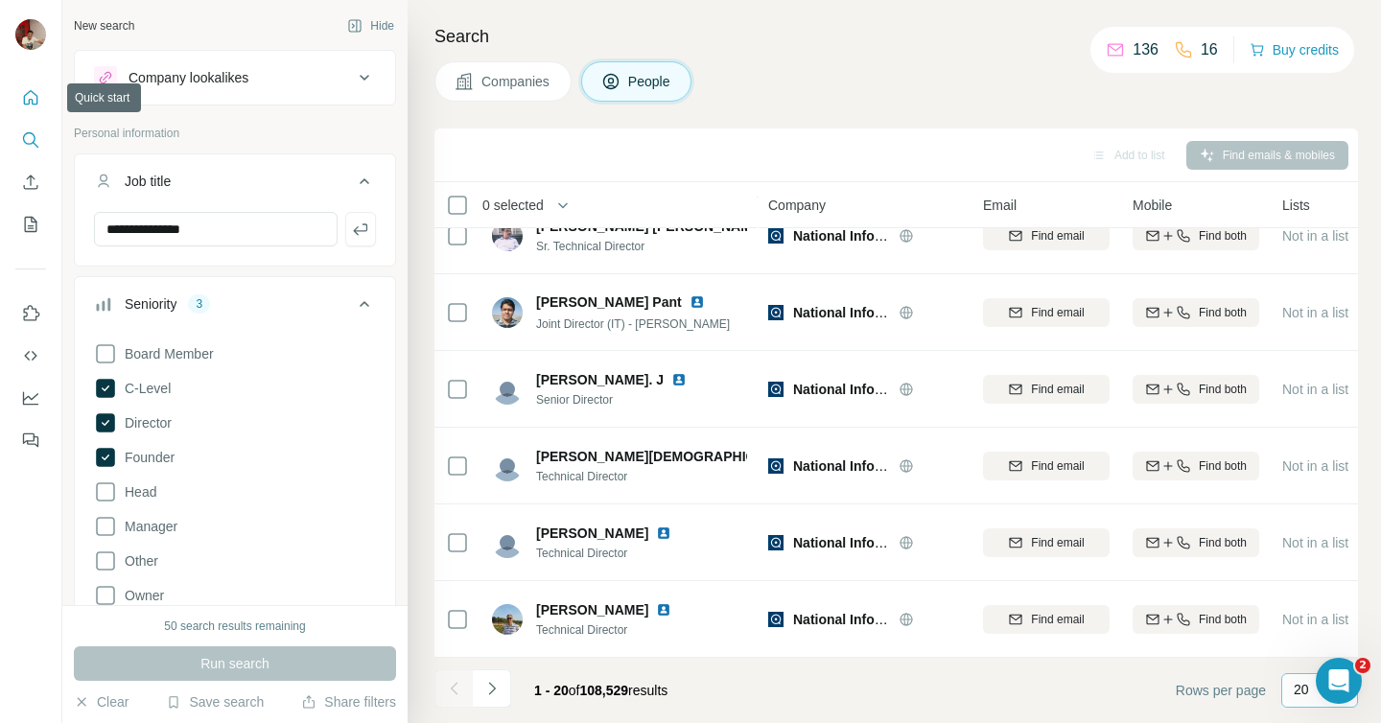
click at [23, 100] on icon "Quick start" at bounding box center [30, 97] width 19 height 19
